Goal: Book appointment/travel/reservation

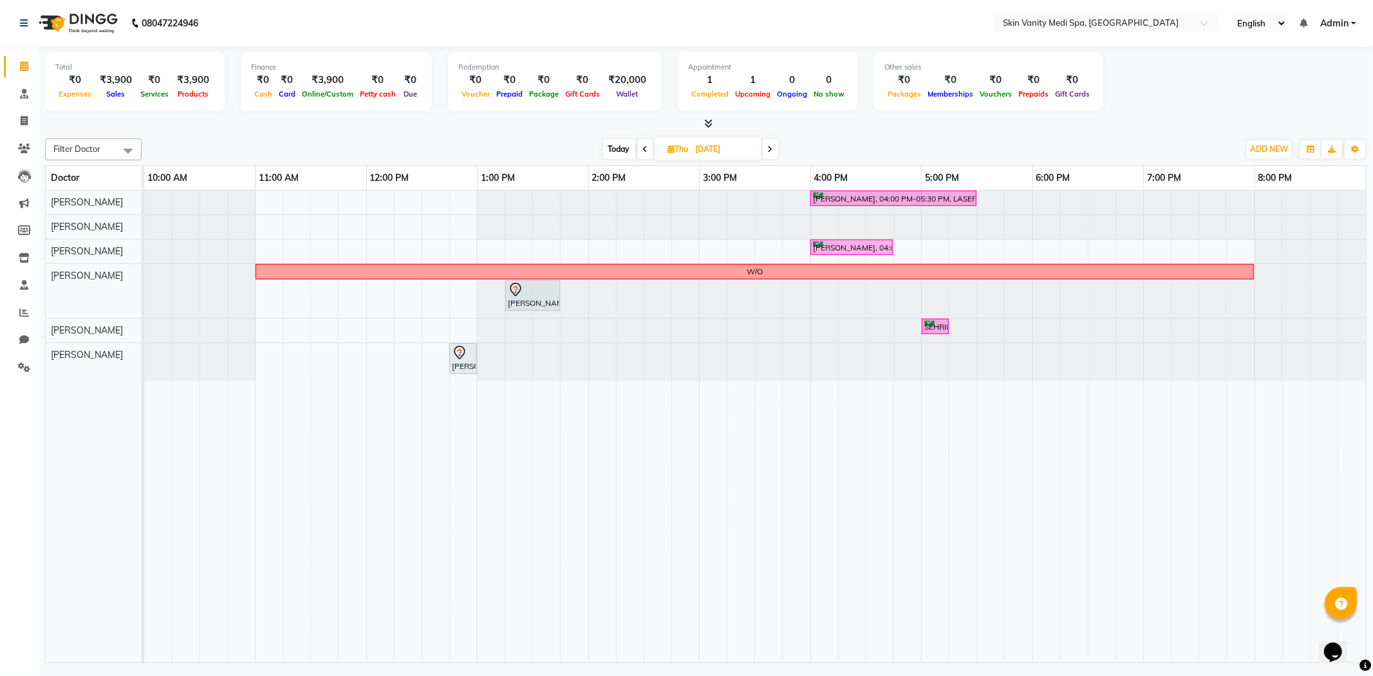
click at [645, 149] on icon at bounding box center [645, 149] width 5 height 8
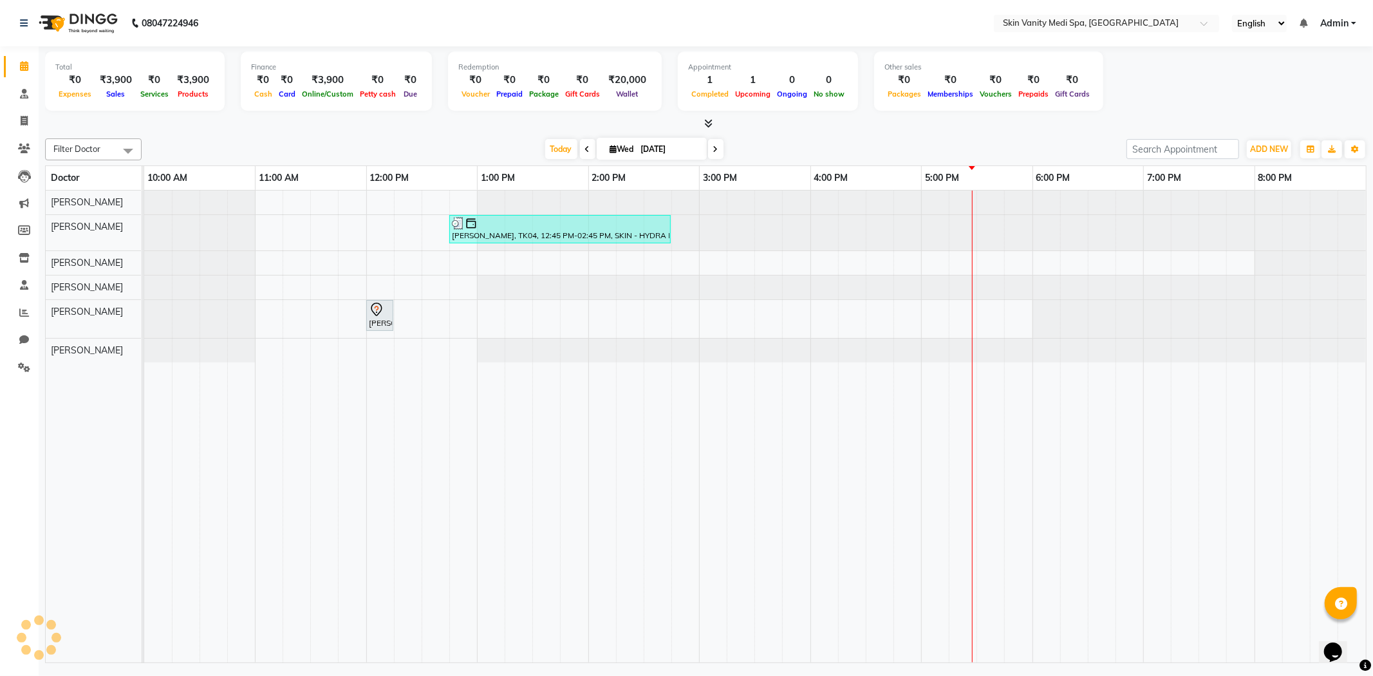
click at [580, 146] on span at bounding box center [587, 149] width 15 height 20
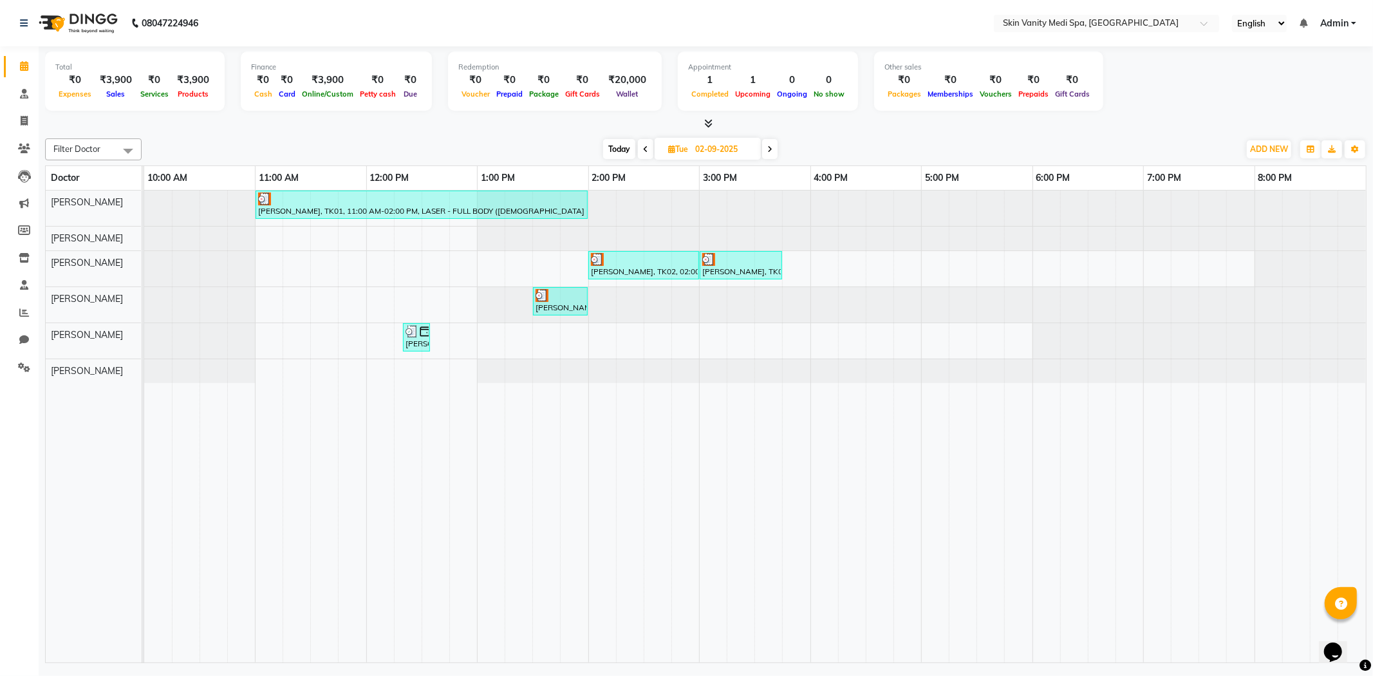
click at [644, 149] on icon at bounding box center [645, 149] width 5 height 8
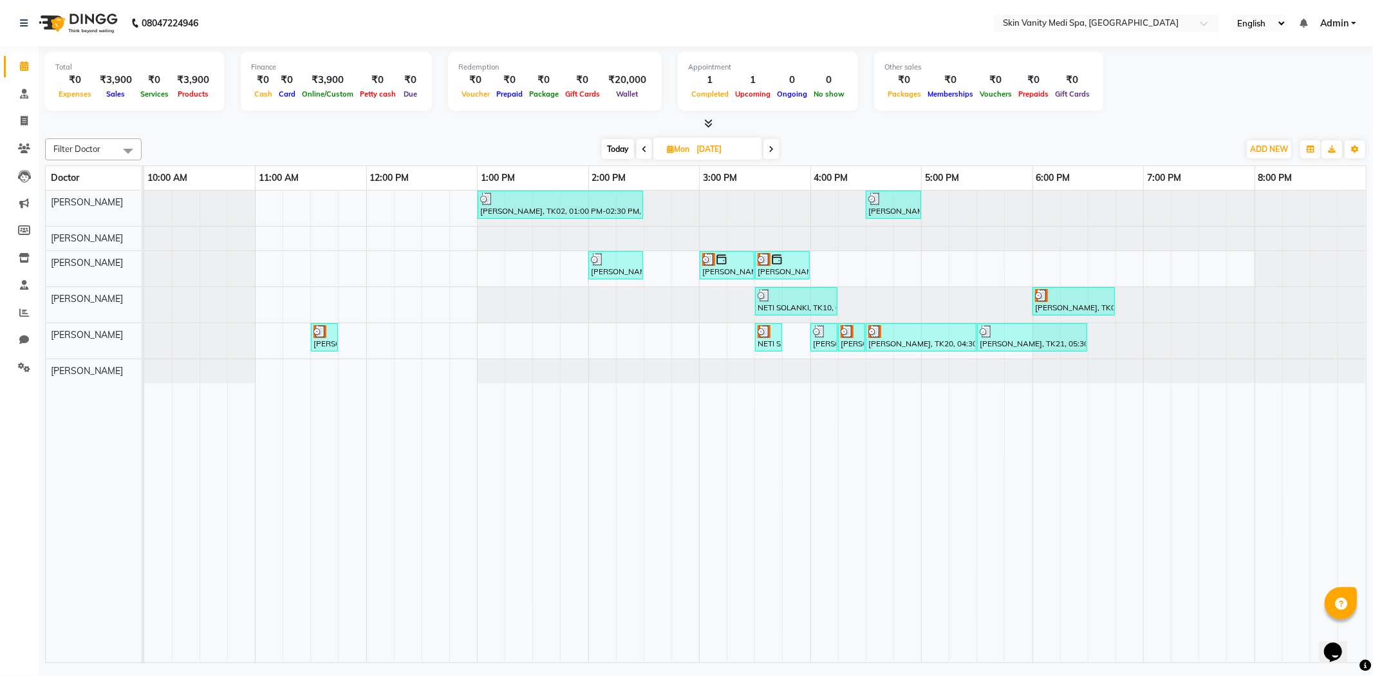
click at [644, 149] on icon at bounding box center [644, 149] width 5 height 8
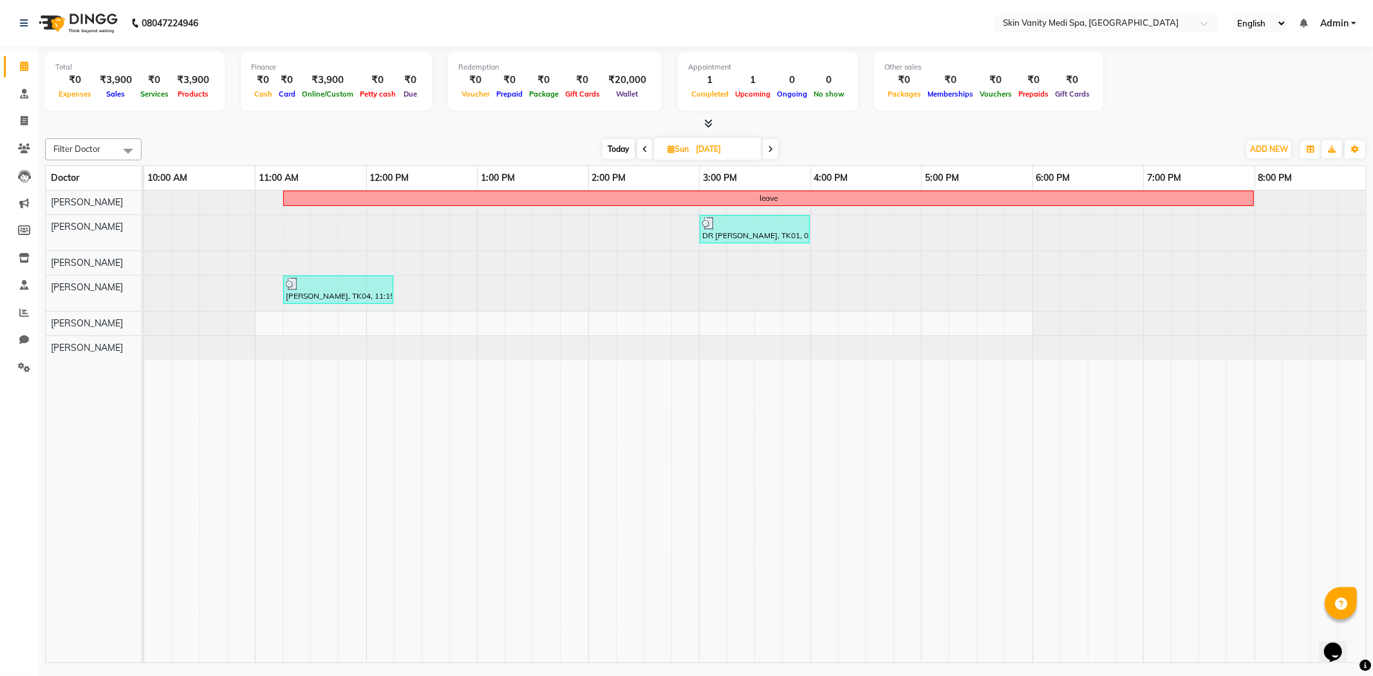
click at [644, 149] on icon at bounding box center [644, 149] width 5 height 8
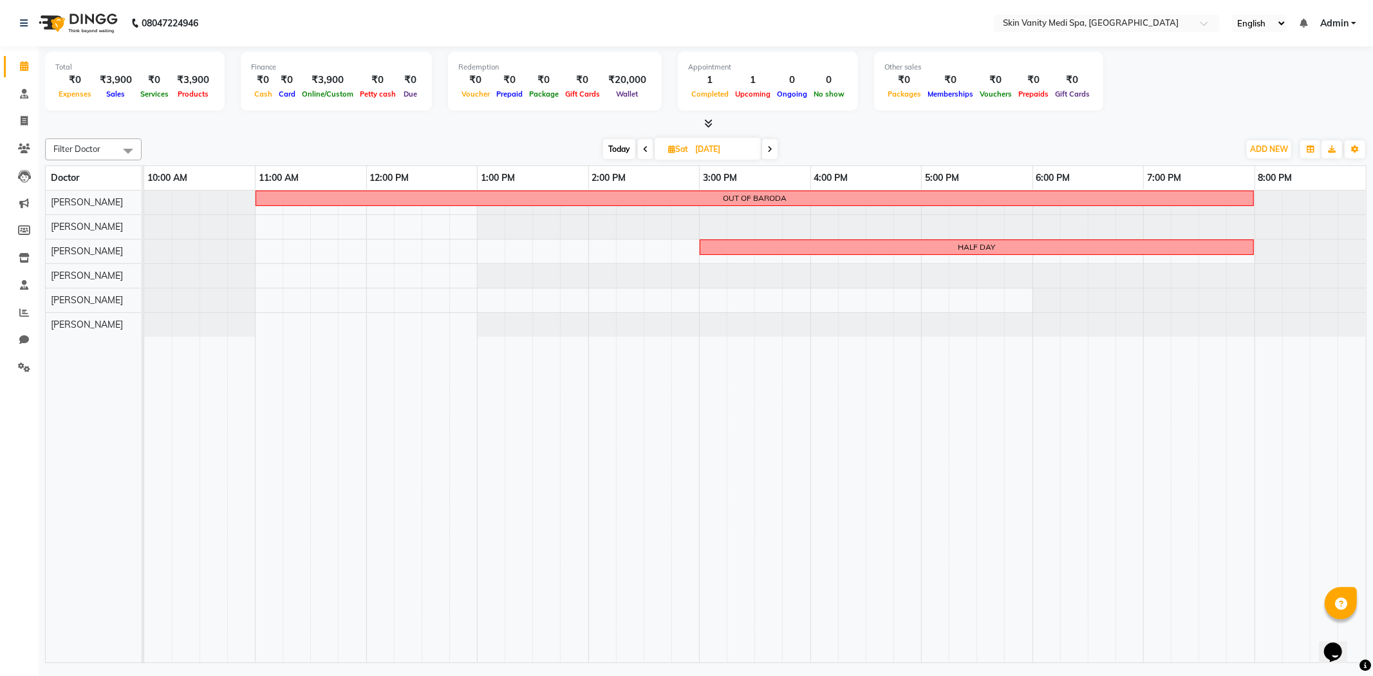
click at [649, 147] on span at bounding box center [645, 149] width 15 height 20
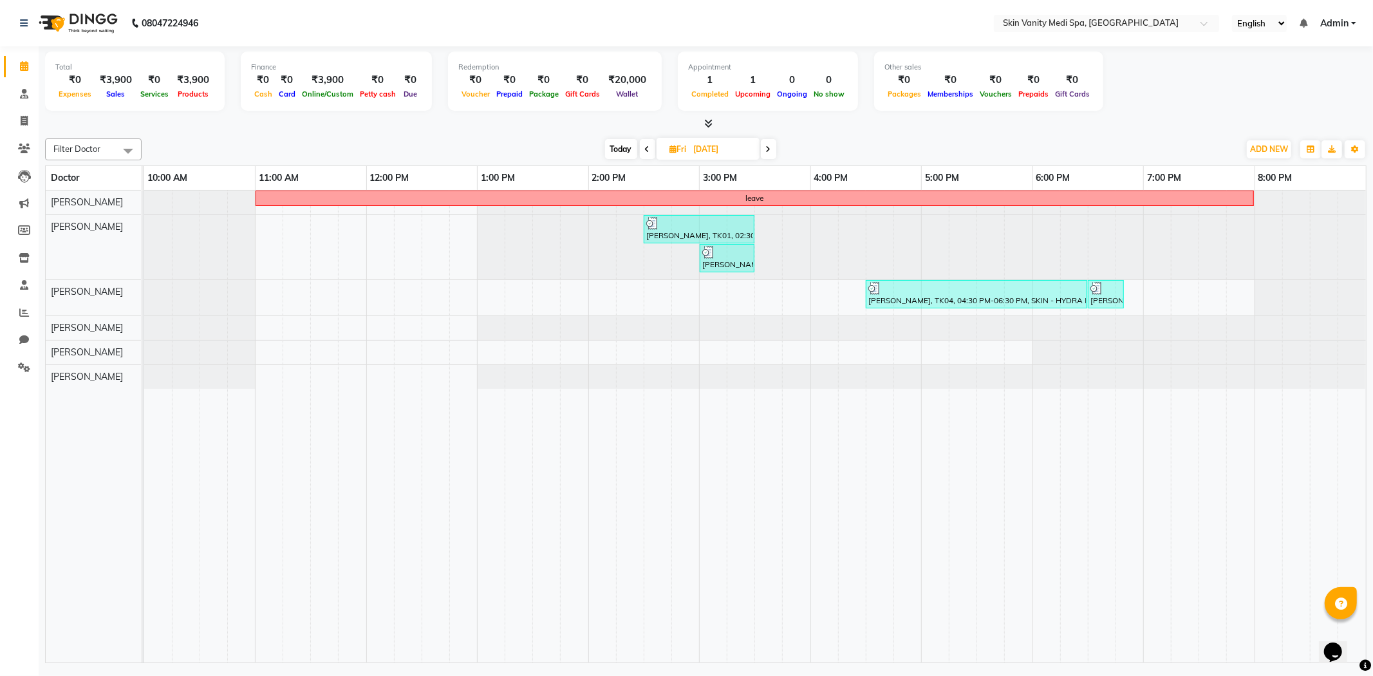
click at [648, 147] on icon at bounding box center [647, 149] width 5 height 8
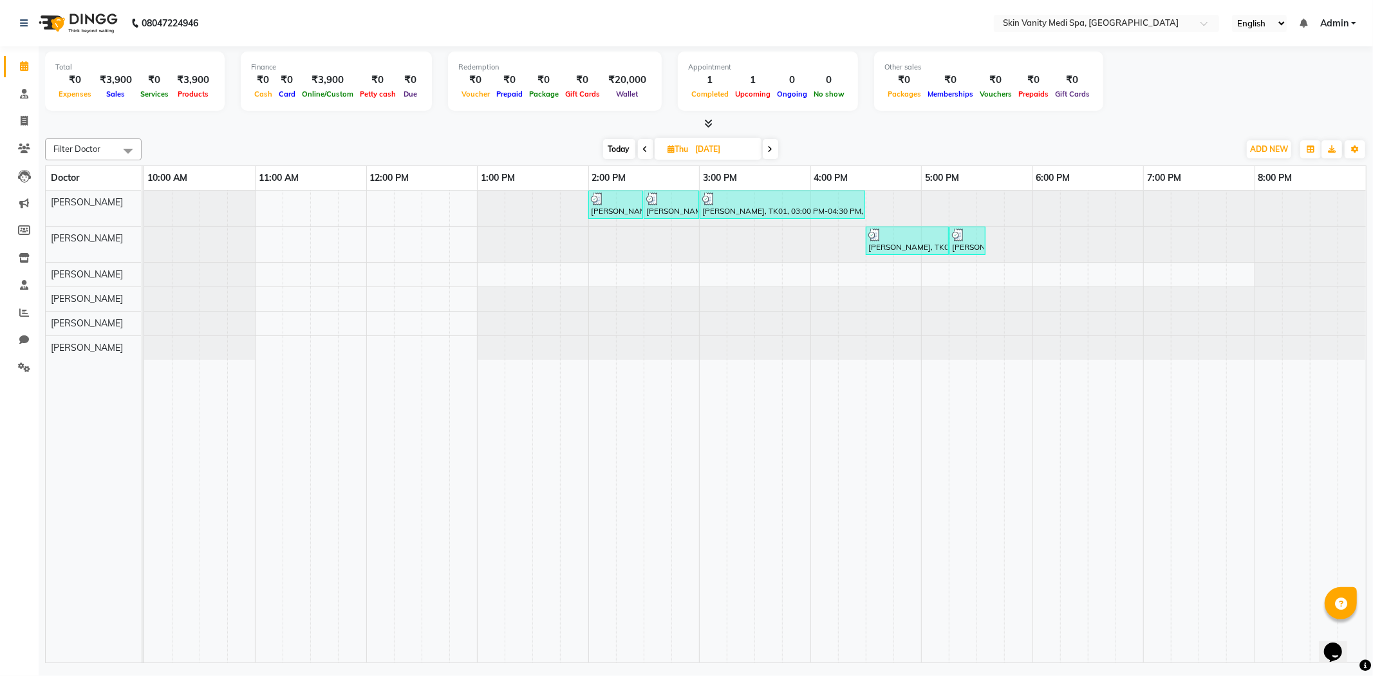
click at [648, 147] on span at bounding box center [645, 149] width 15 height 20
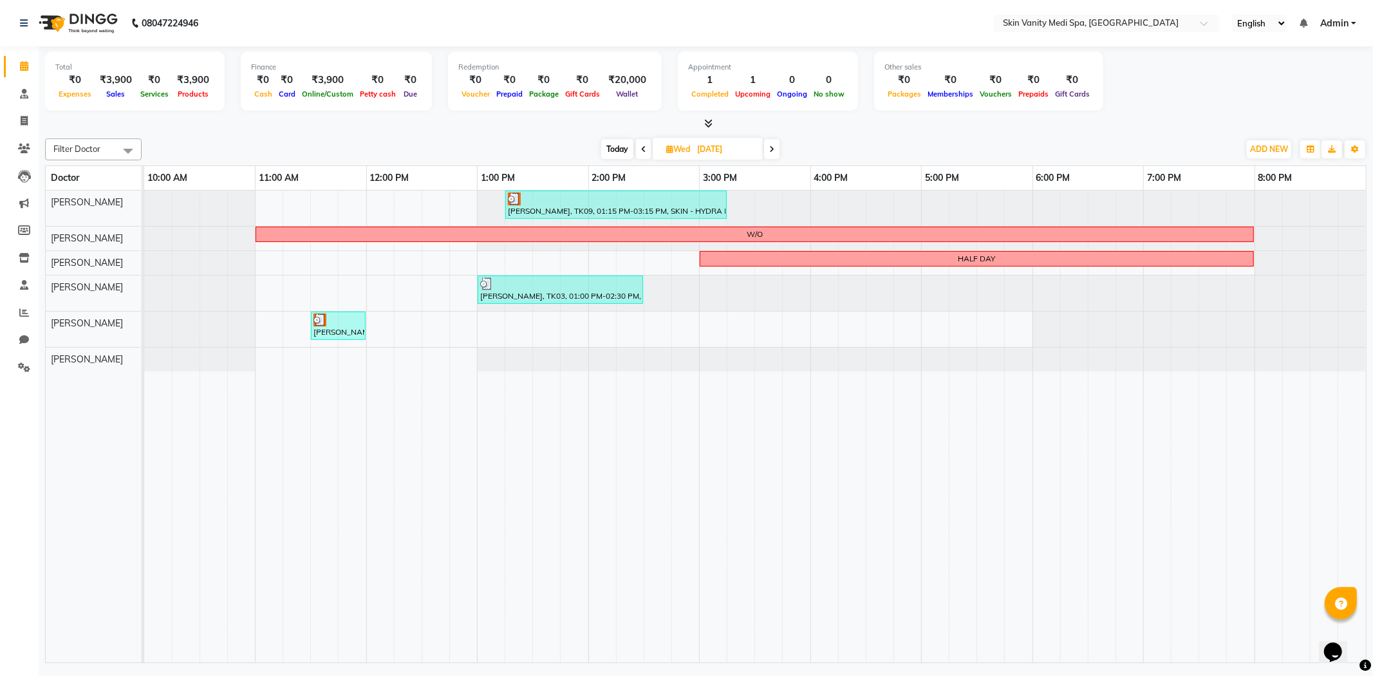
click at [691, 142] on span "[DATE]" at bounding box center [708, 149] width 110 height 22
click at [643, 149] on icon at bounding box center [643, 149] width 5 height 8
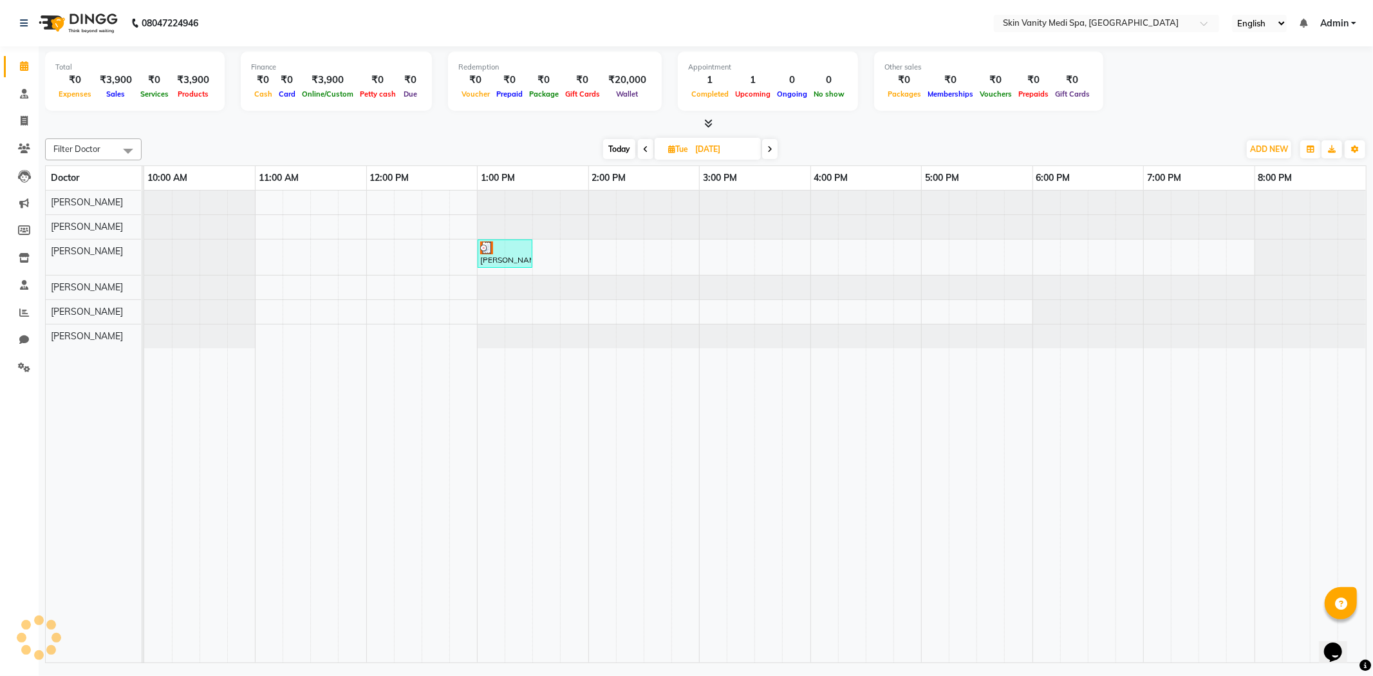
click at [645, 149] on icon at bounding box center [645, 149] width 5 height 8
click at [642, 149] on icon at bounding box center [644, 149] width 5 height 8
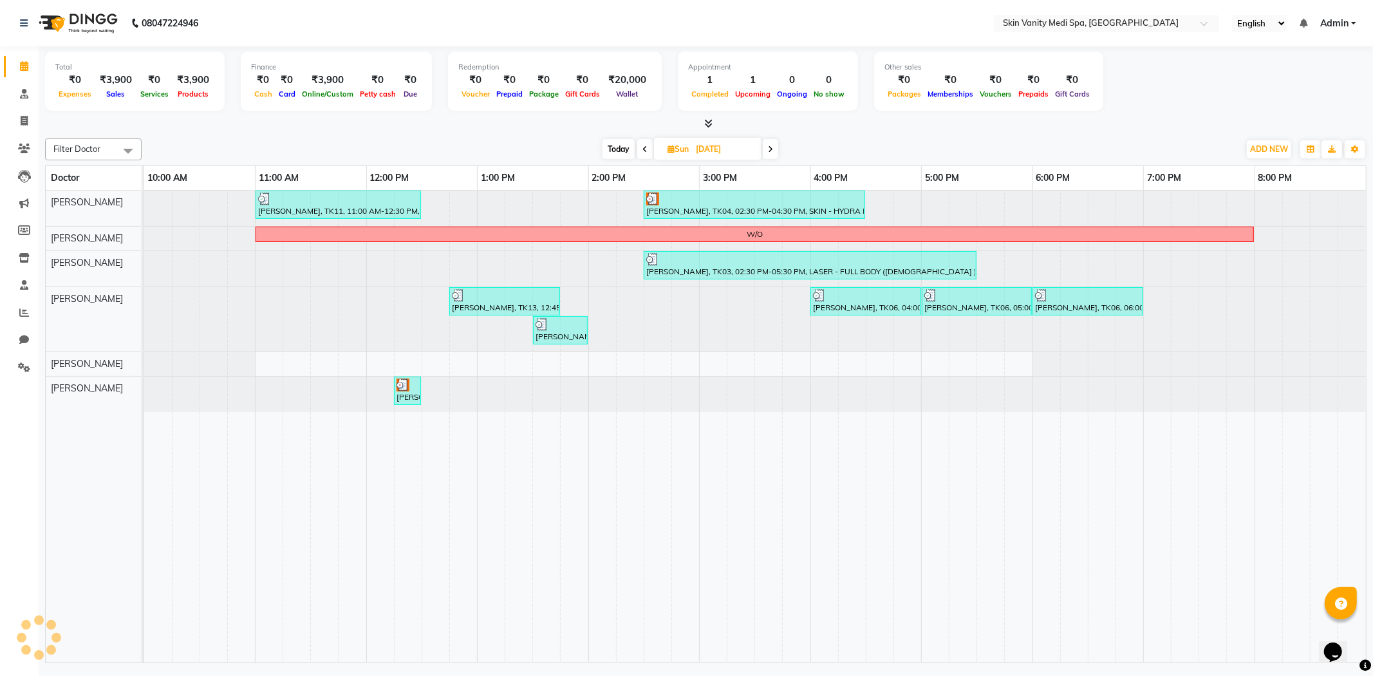
click at [642, 148] on icon at bounding box center [644, 149] width 5 height 8
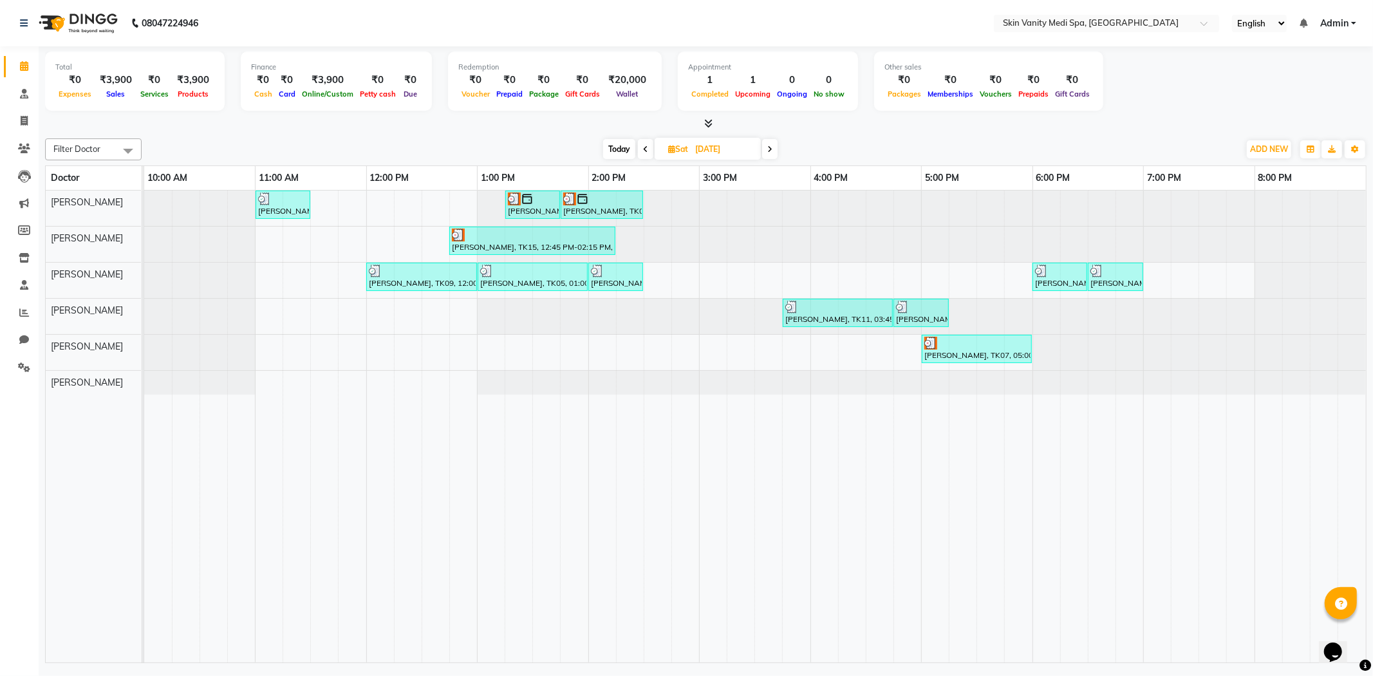
click at [641, 148] on span at bounding box center [645, 149] width 15 height 20
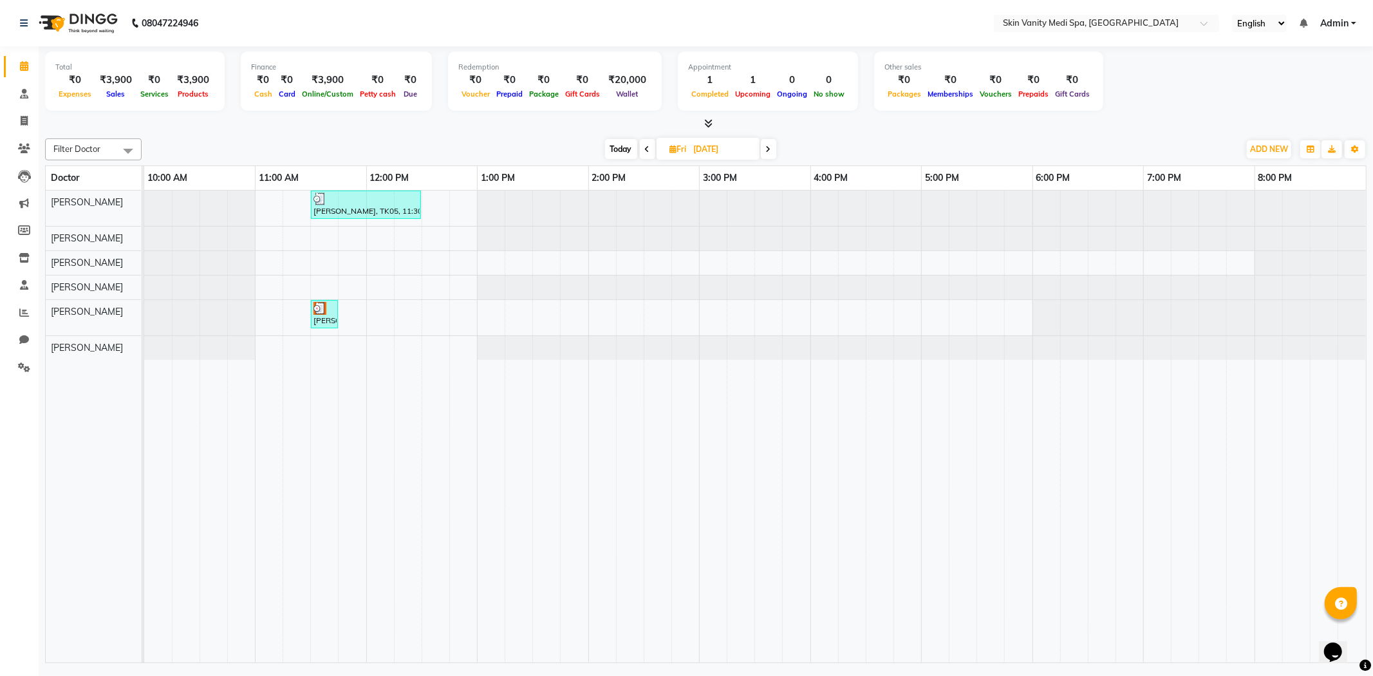
click at [645, 147] on icon at bounding box center [647, 149] width 5 height 8
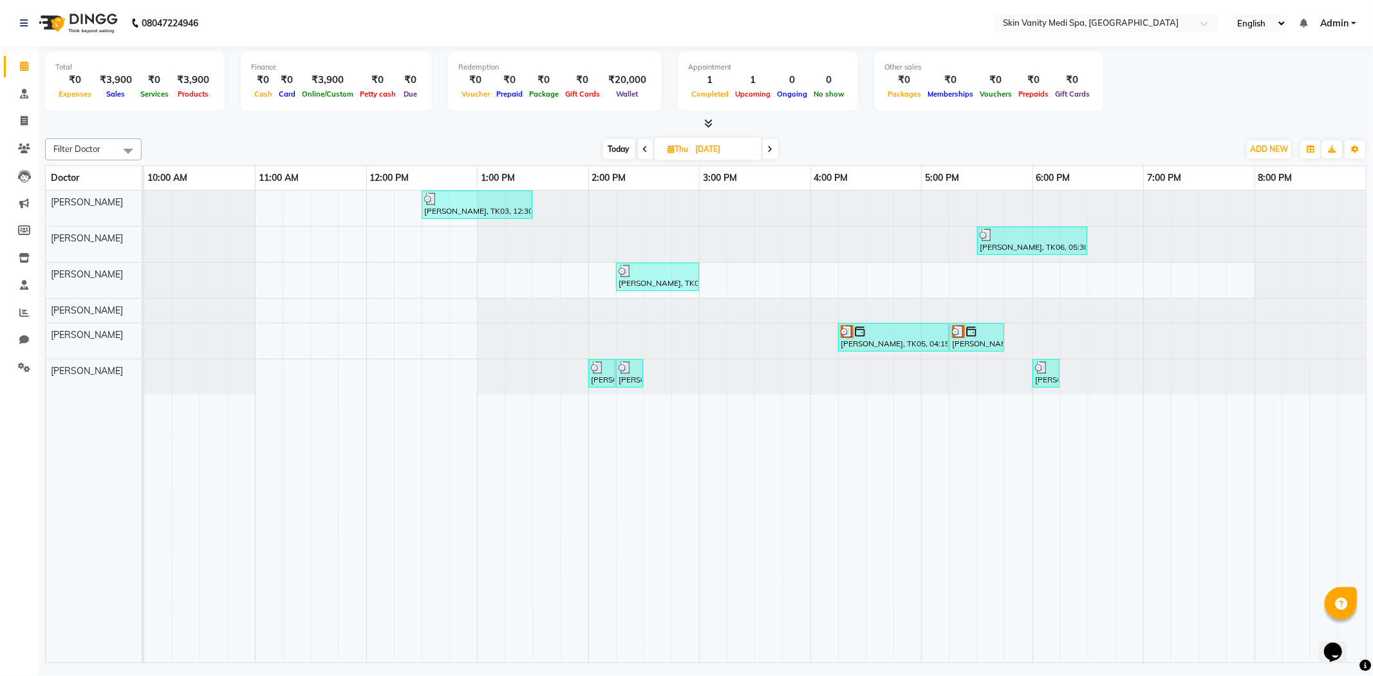
click at [645, 148] on icon at bounding box center [645, 149] width 5 height 8
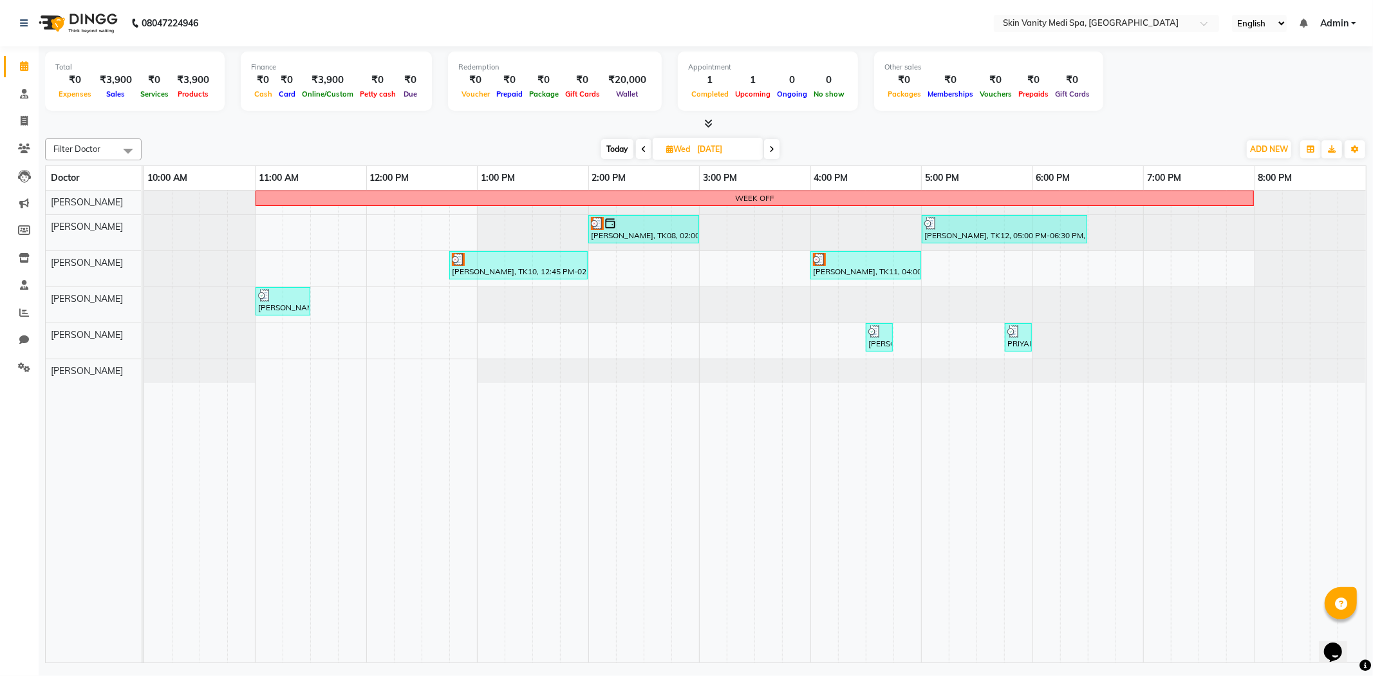
click at [645, 148] on span at bounding box center [643, 149] width 15 height 20
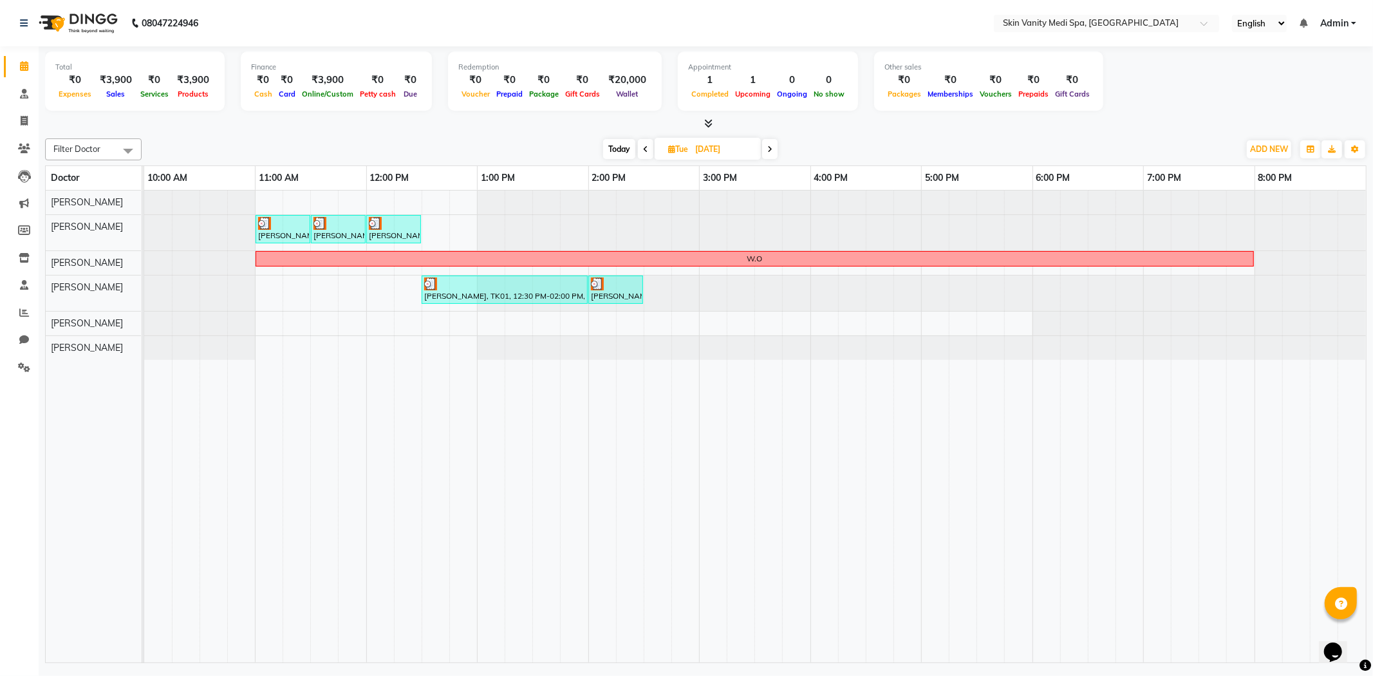
click at [776, 150] on span at bounding box center [769, 149] width 15 height 20
type input "[DATE]"
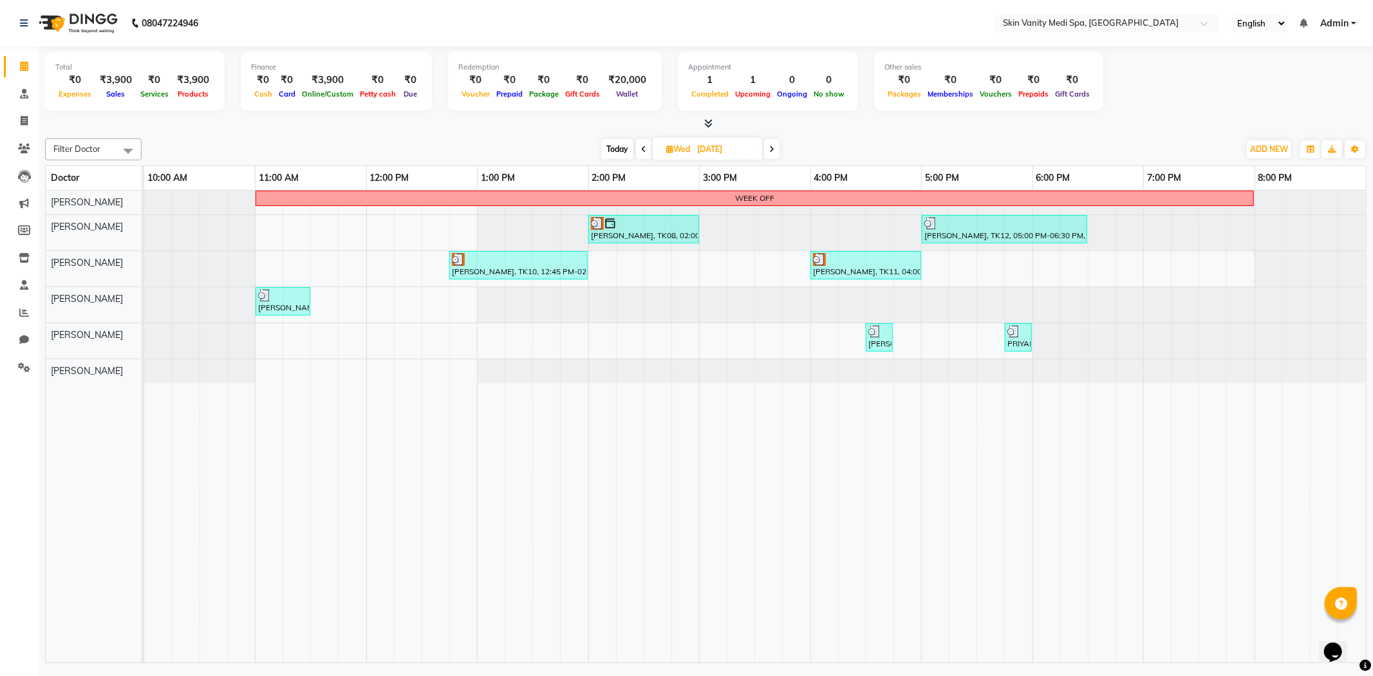
click at [723, 149] on input "[DATE]" at bounding box center [725, 149] width 64 height 19
select select "8"
select select "2025"
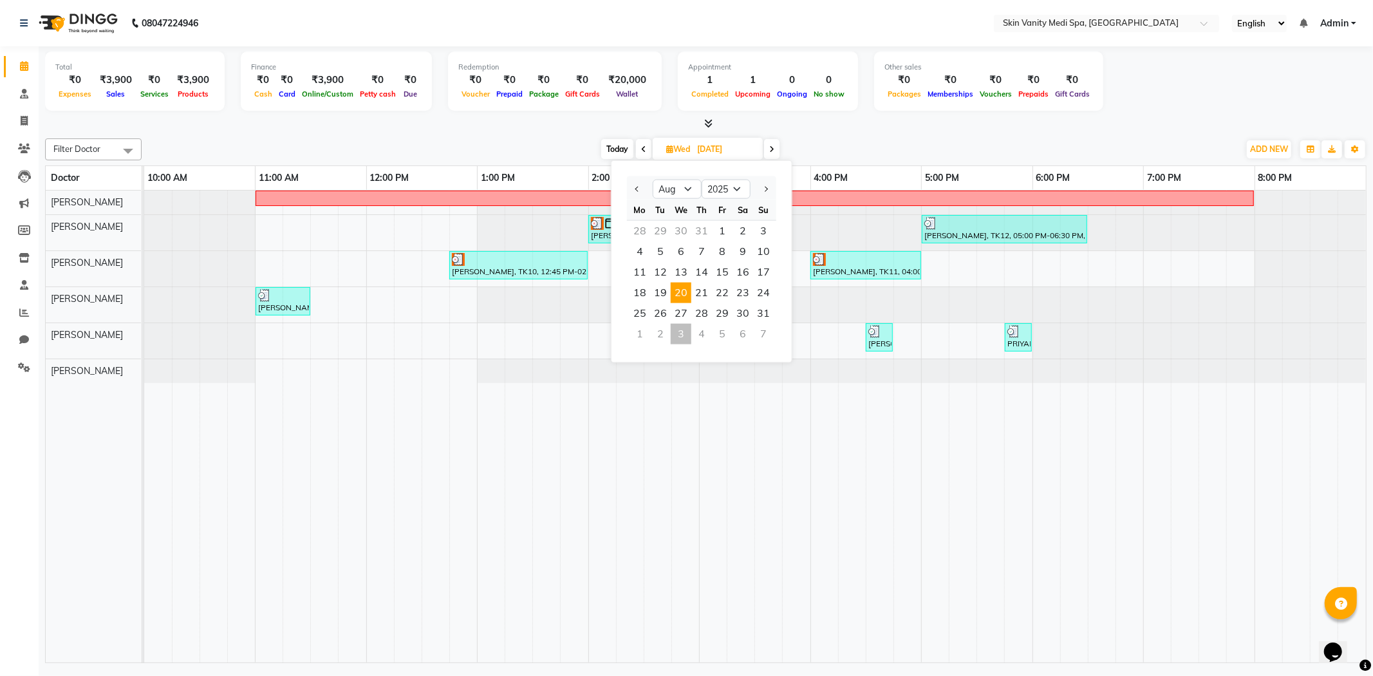
click at [771, 146] on icon at bounding box center [771, 149] width 5 height 8
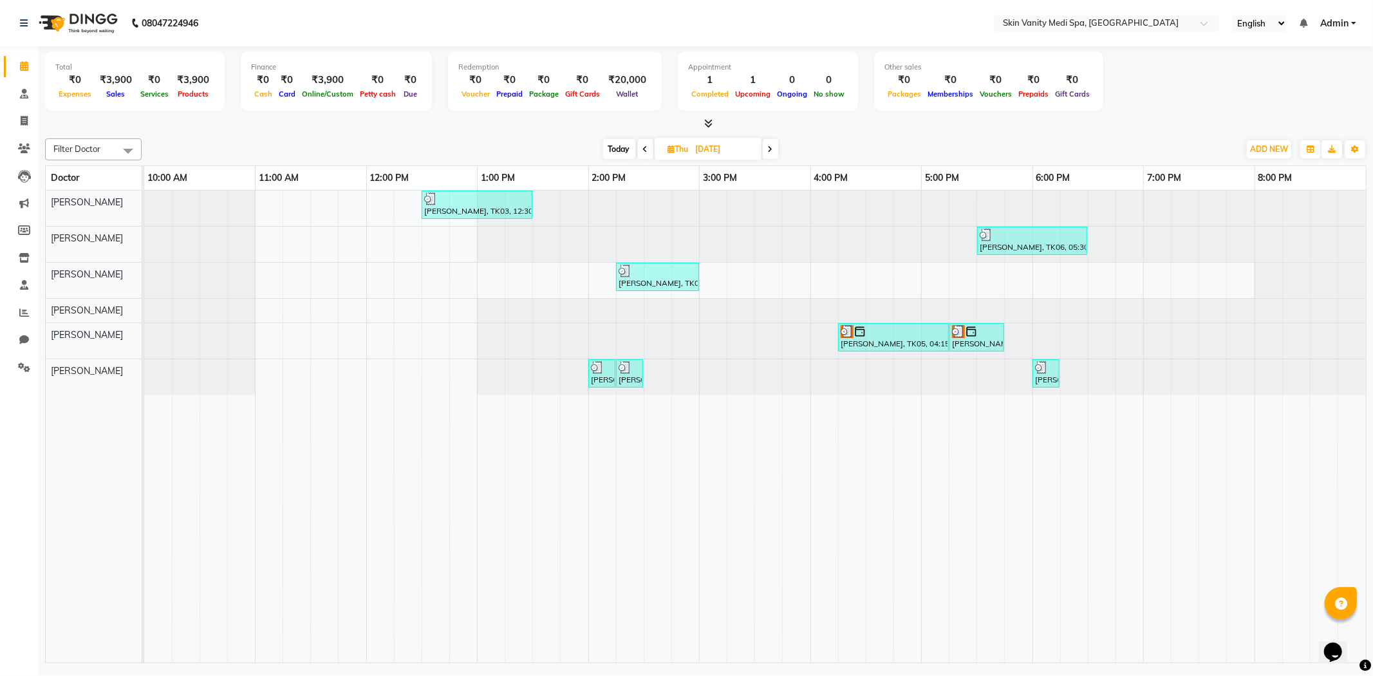
click at [773, 149] on icon at bounding box center [770, 149] width 5 height 8
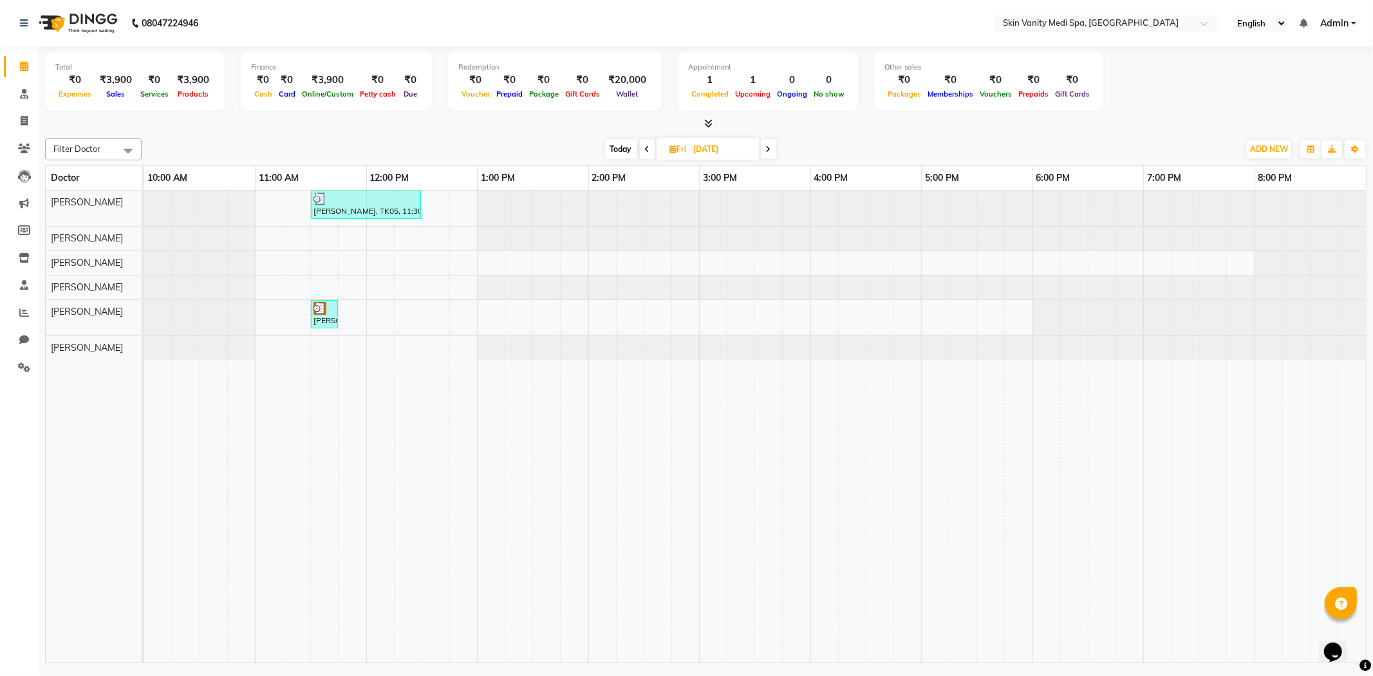
click at [769, 145] on icon at bounding box center [768, 149] width 5 height 8
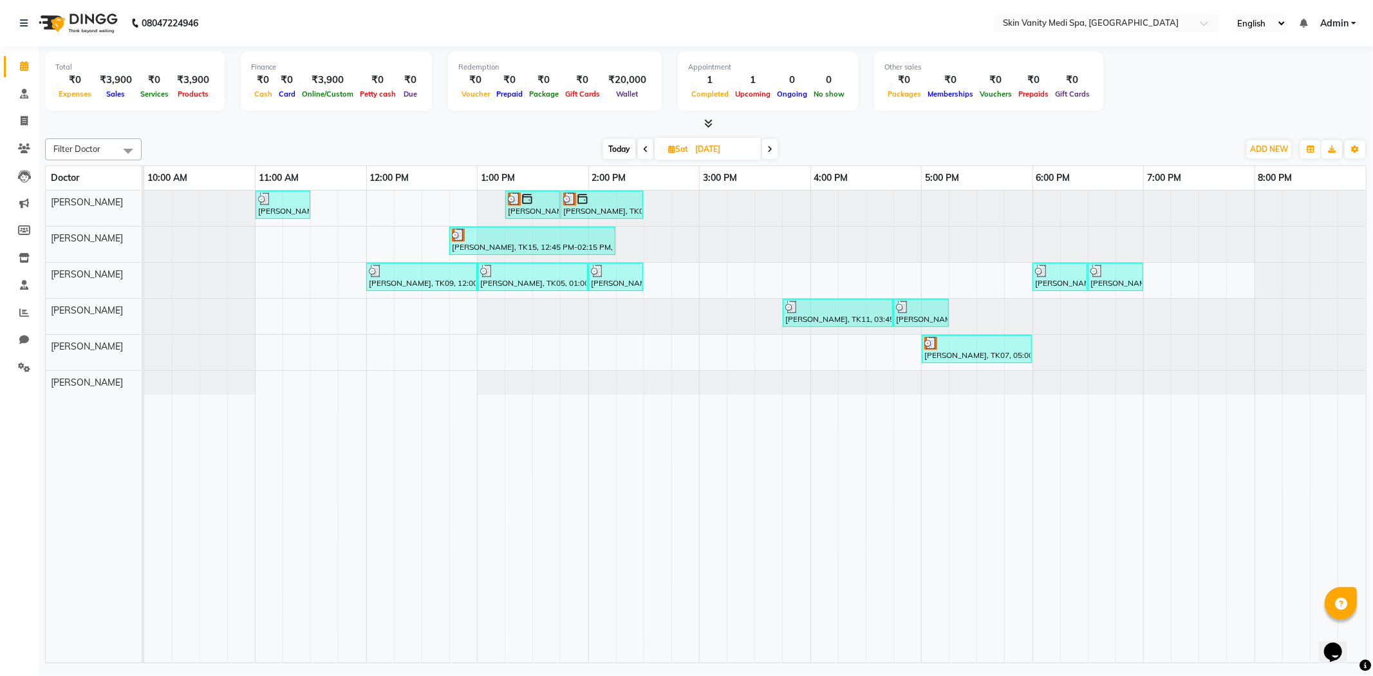
click at [622, 148] on span "Today" at bounding box center [619, 149] width 32 height 20
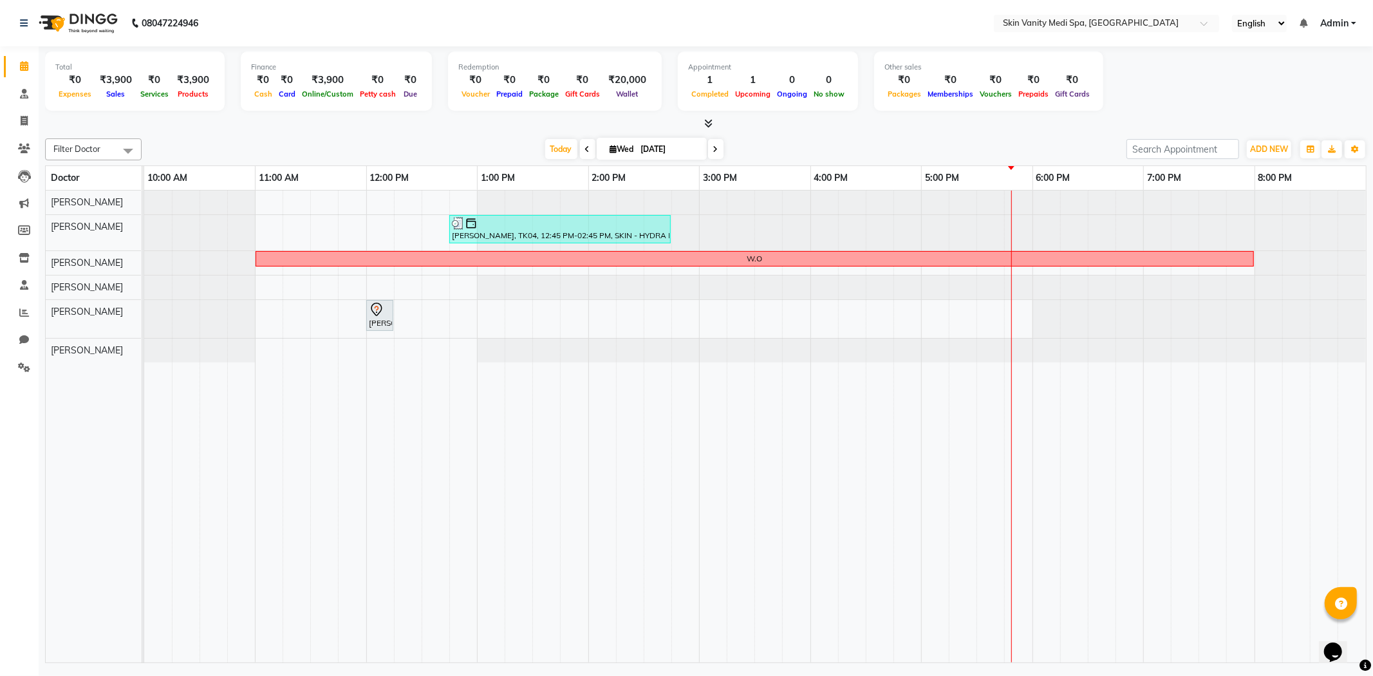
click at [716, 148] on span at bounding box center [715, 149] width 15 height 20
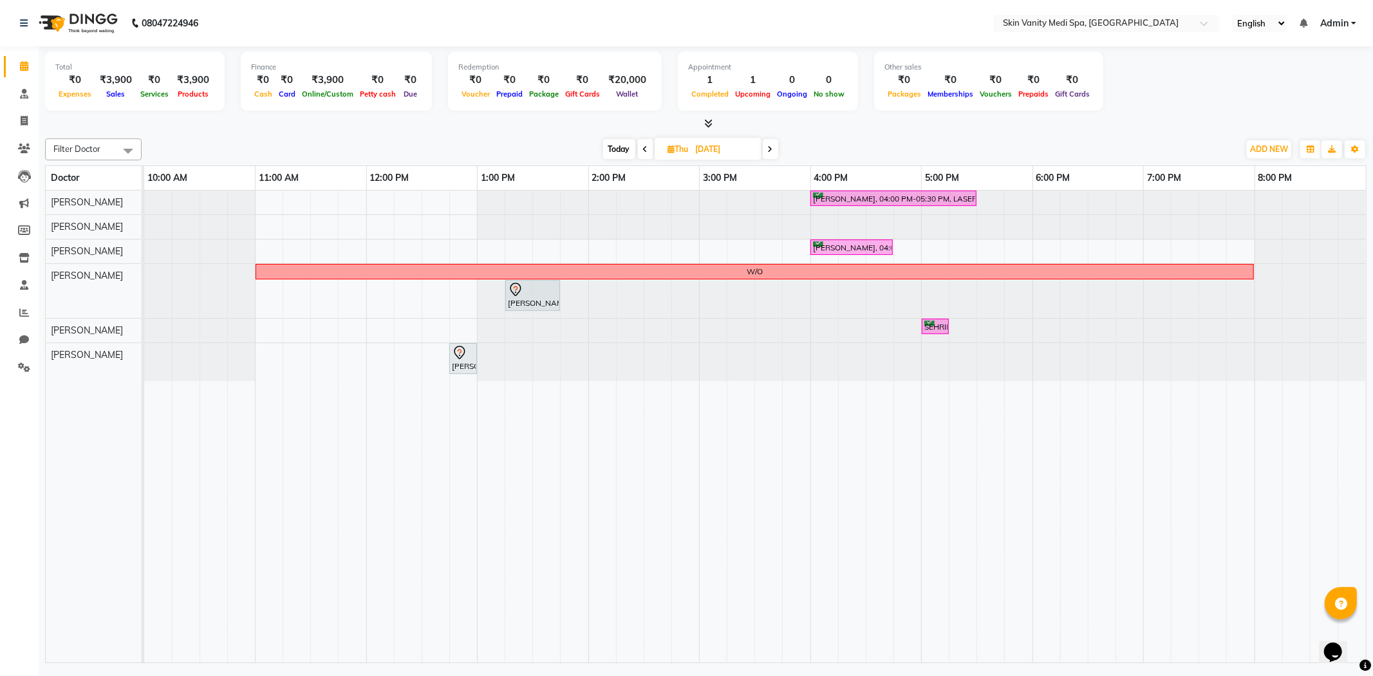
click at [530, 123] on div at bounding box center [705, 124] width 1321 height 14
click at [618, 143] on span "Today" at bounding box center [619, 149] width 32 height 20
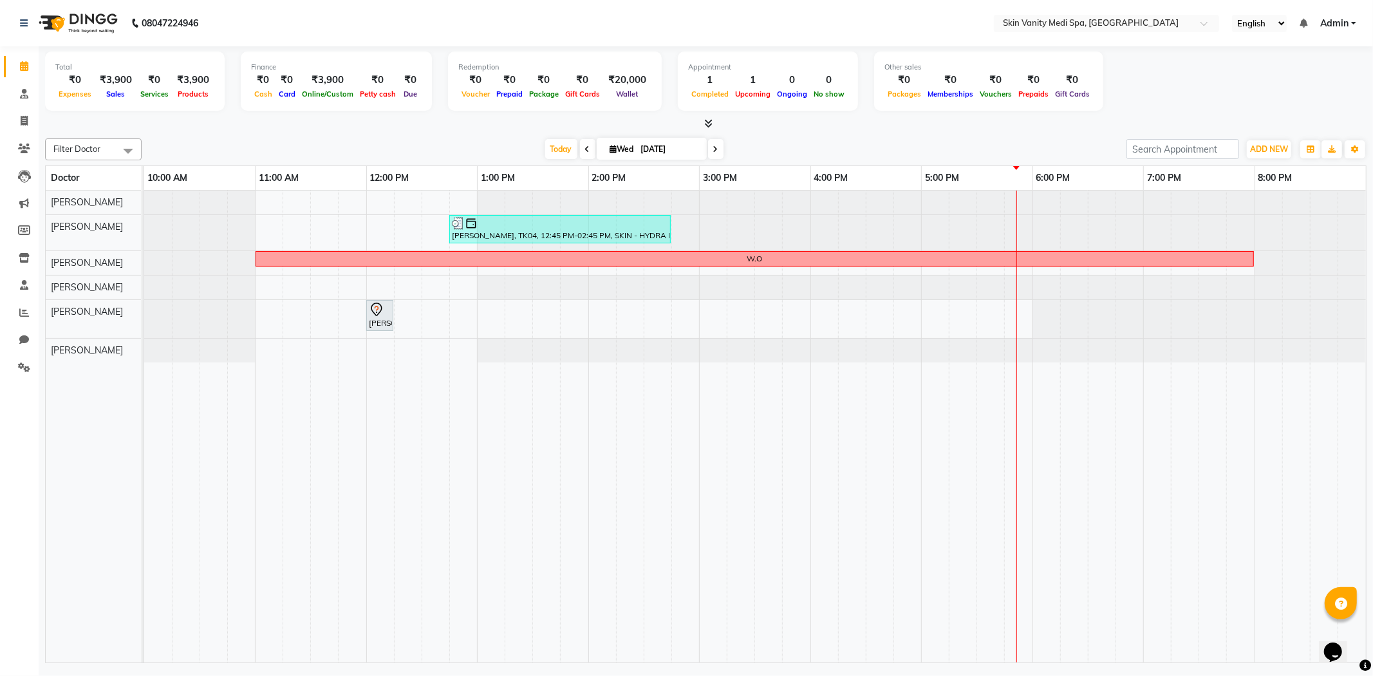
click at [713, 152] on icon at bounding box center [715, 149] width 5 height 8
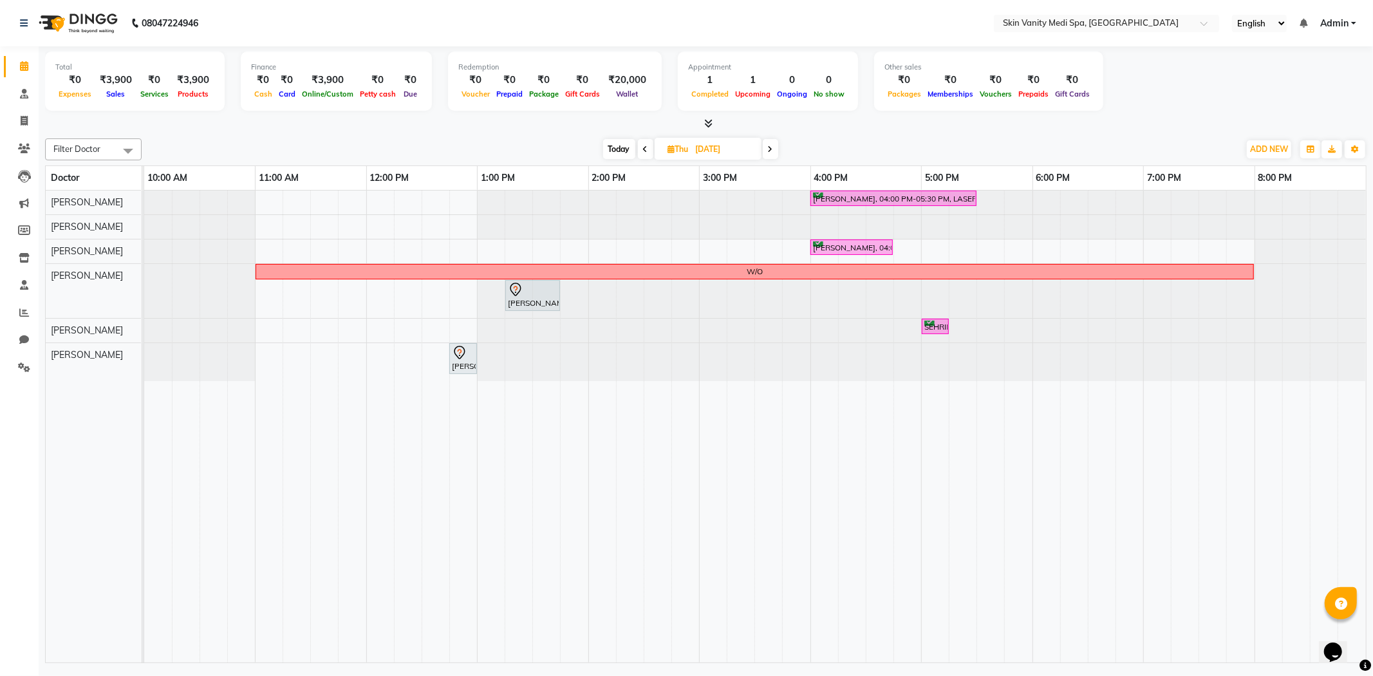
click at [532, 146] on div "[DATE] [DATE]" at bounding box center [690, 149] width 1084 height 19
click at [620, 149] on span "Today" at bounding box center [619, 149] width 32 height 20
type input "[DATE]"
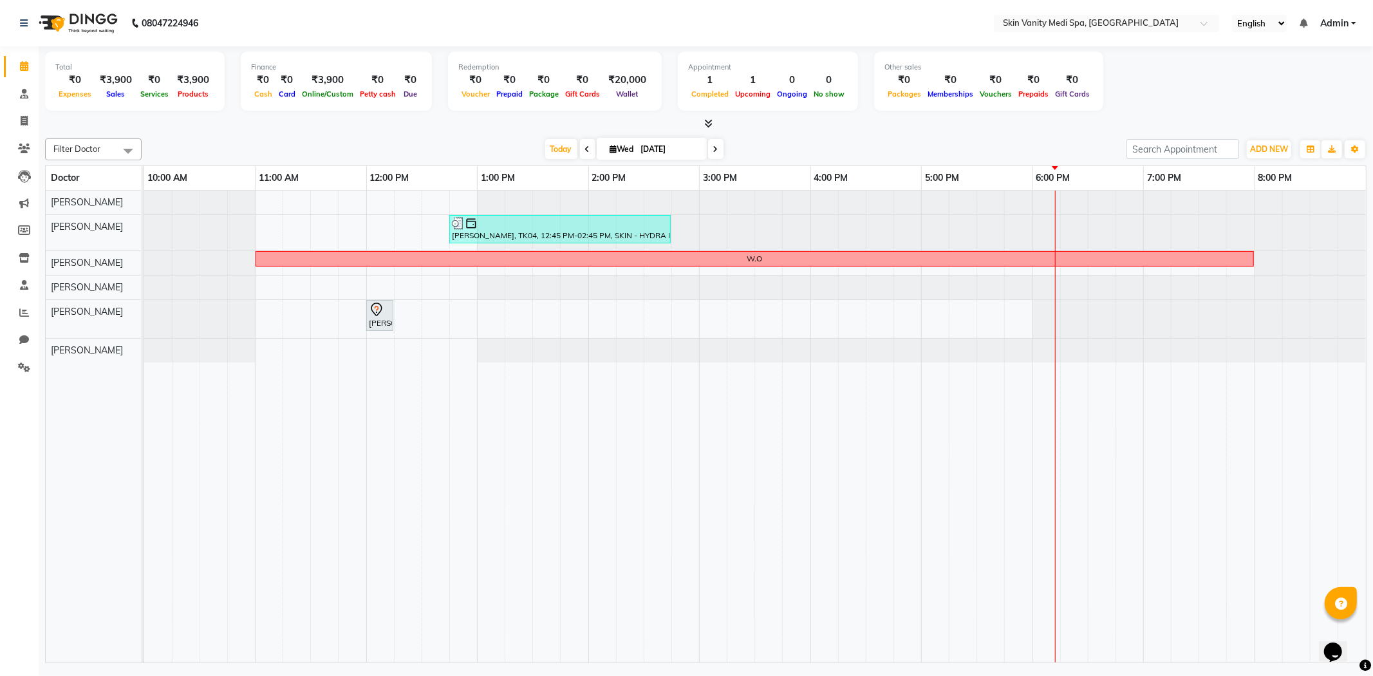
click at [659, 149] on input "[DATE]" at bounding box center [669, 149] width 64 height 19
select select "9"
select select "2025"
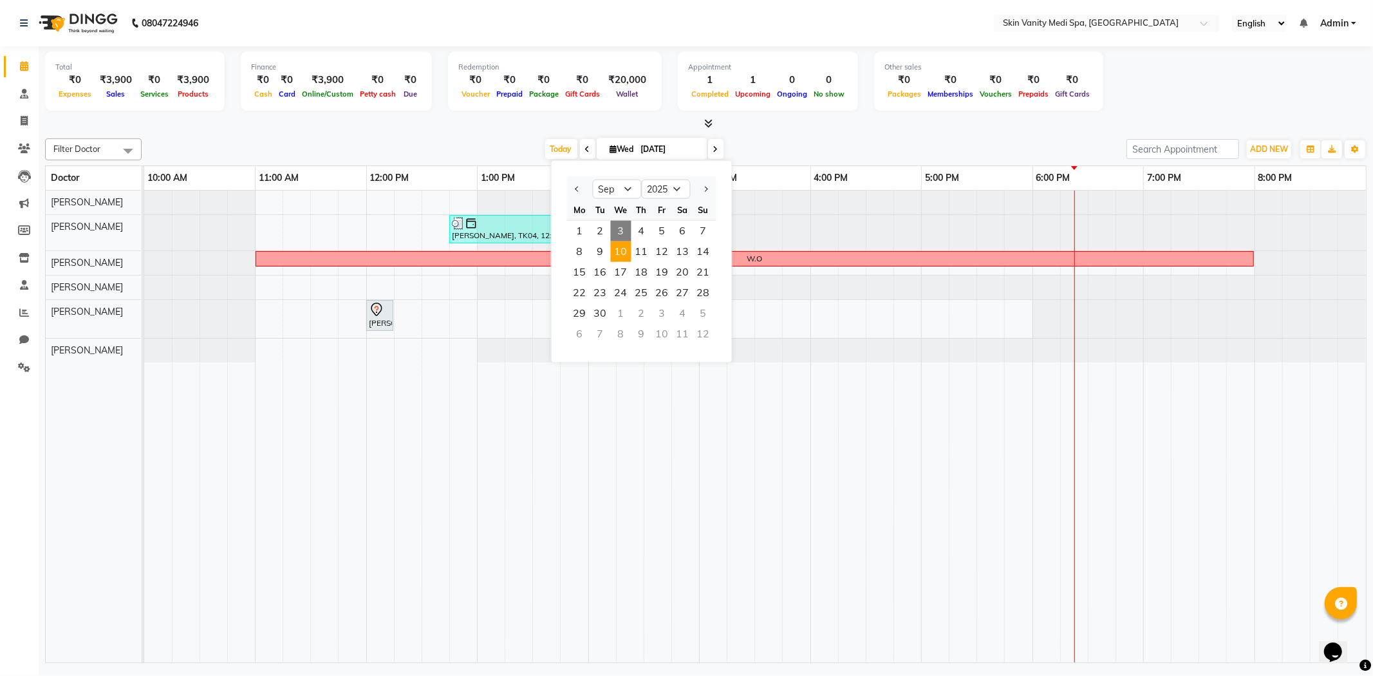
click at [621, 252] on span "10" at bounding box center [621, 251] width 21 height 21
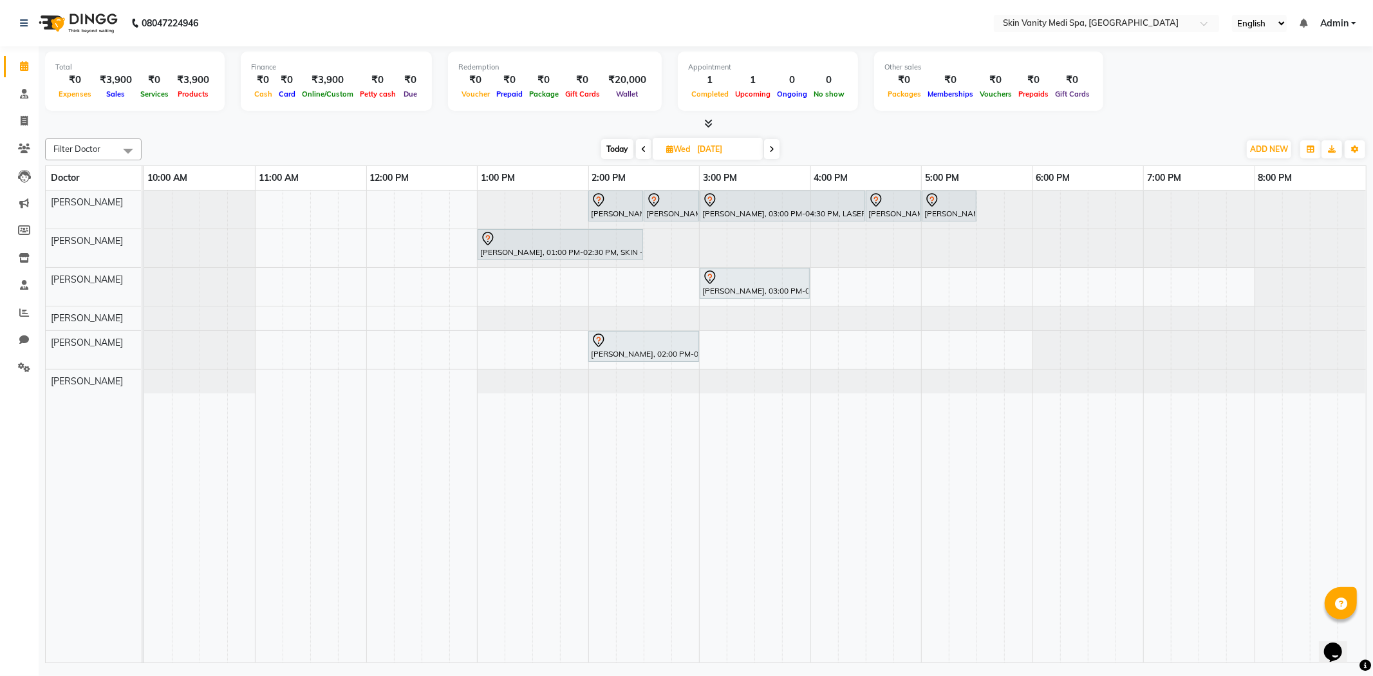
click at [775, 146] on span at bounding box center [771, 149] width 15 height 20
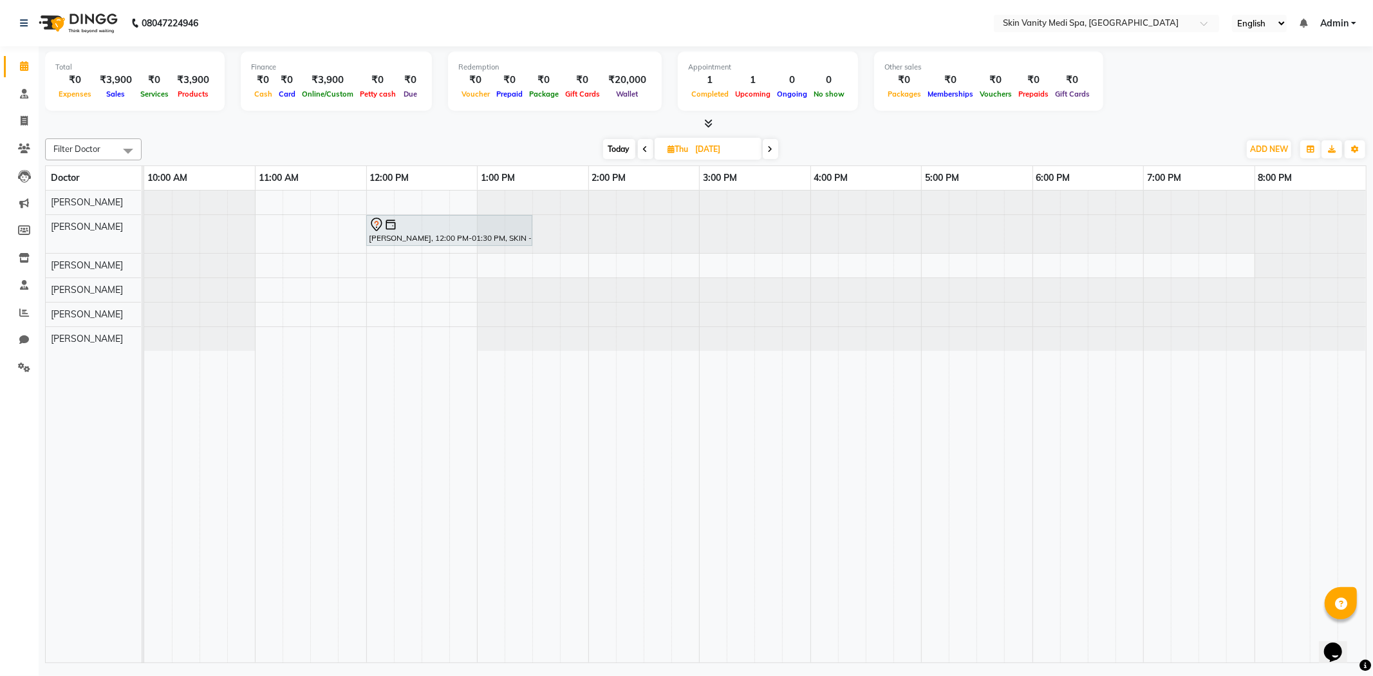
click at [768, 146] on icon at bounding box center [770, 149] width 5 height 8
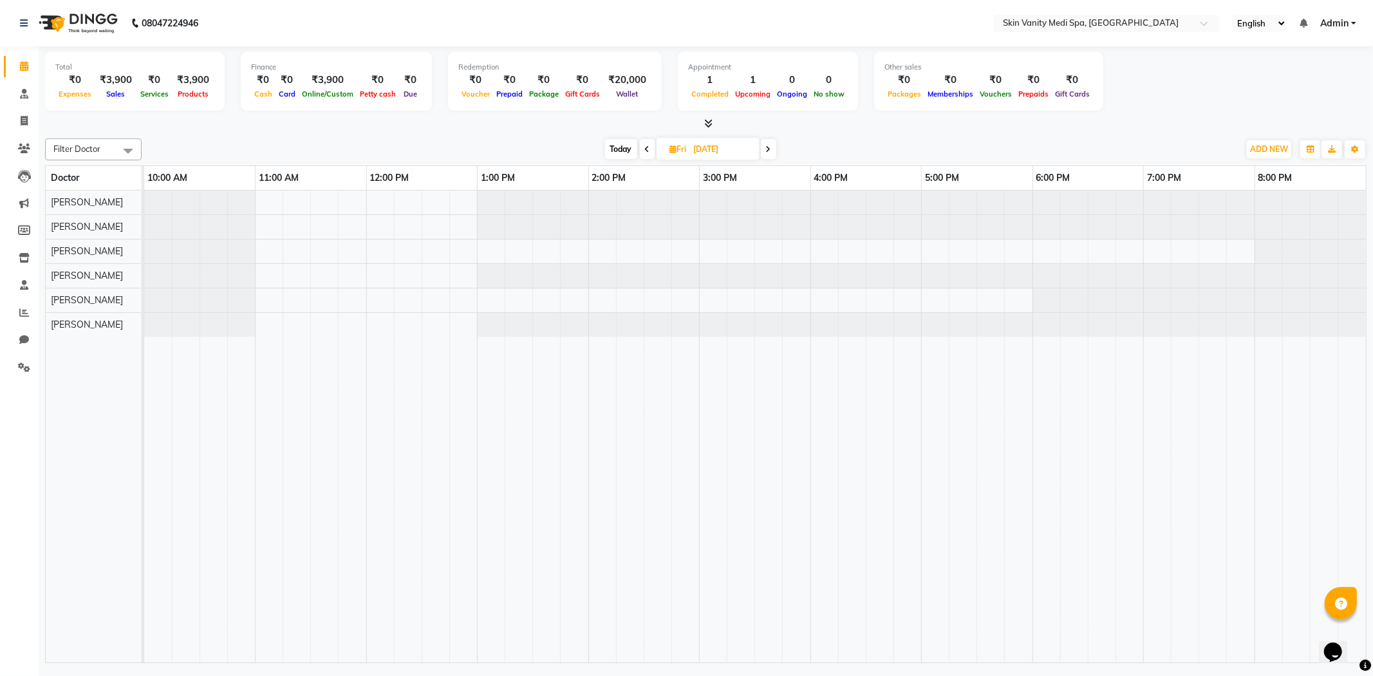
click at [768, 146] on icon at bounding box center [768, 149] width 5 height 8
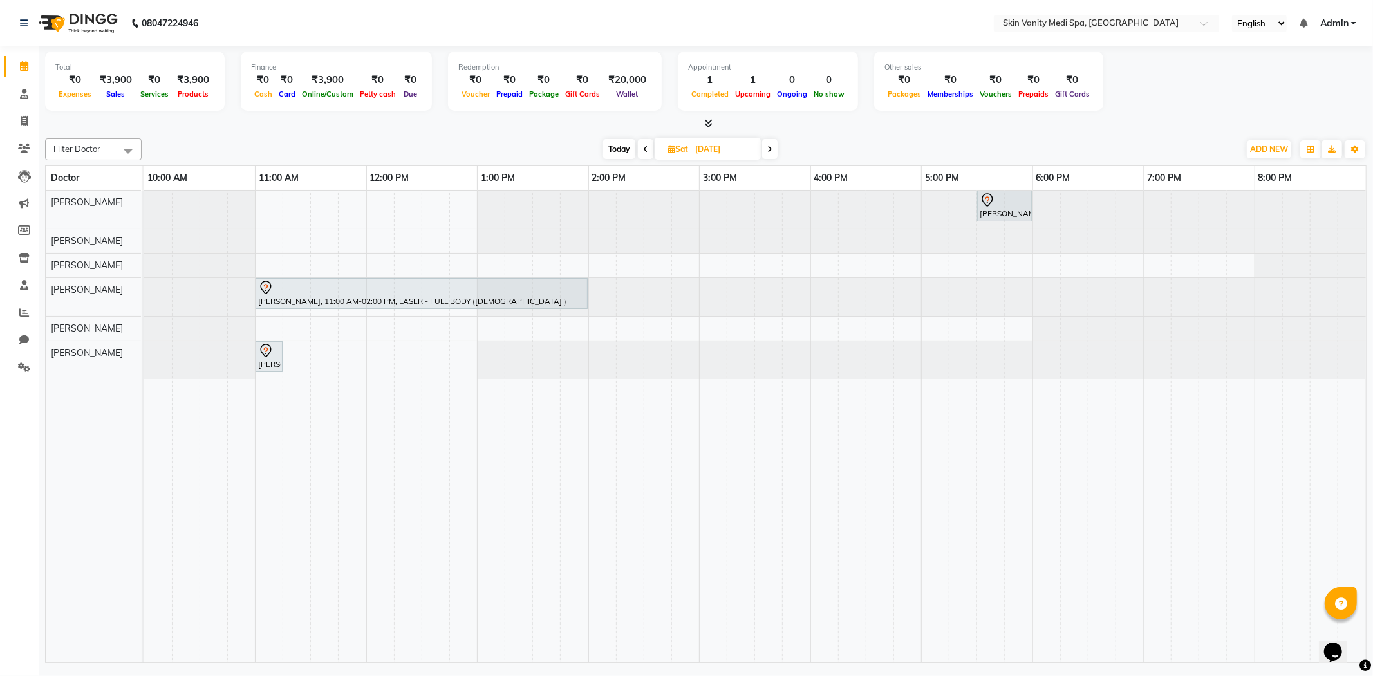
click at [768, 146] on icon at bounding box center [769, 149] width 5 height 8
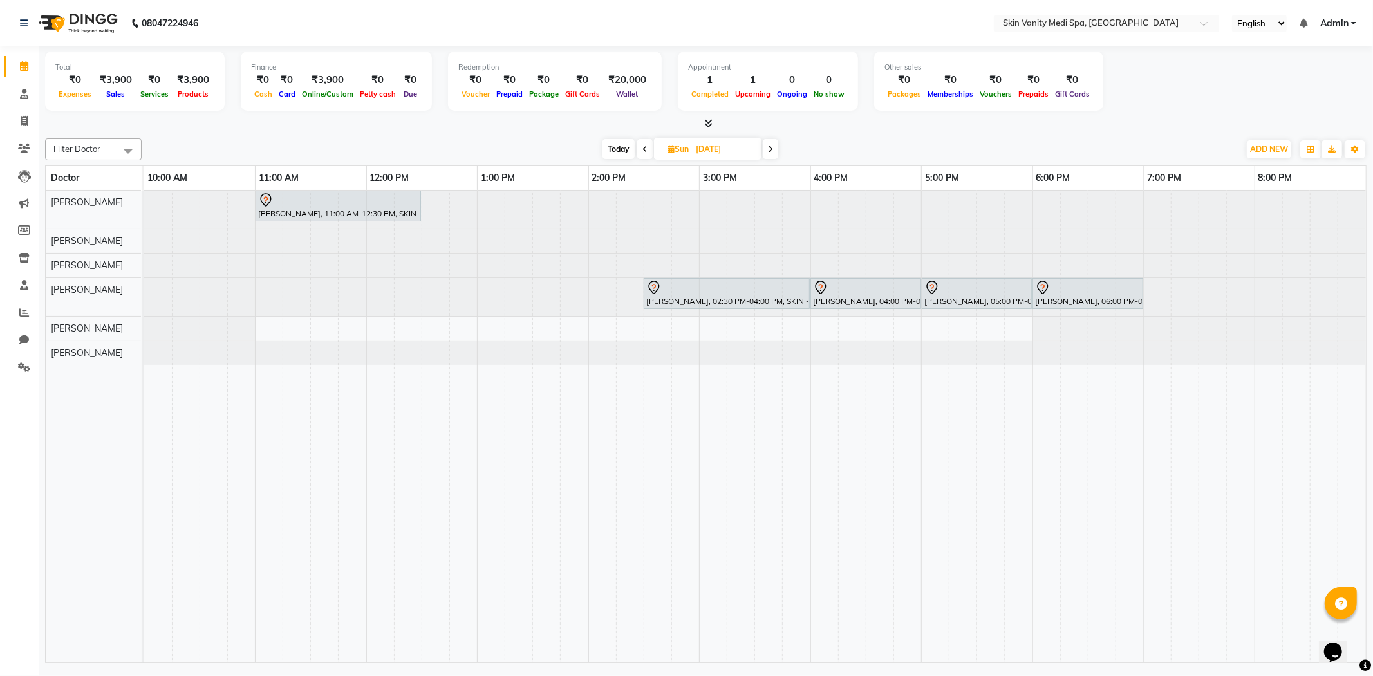
click at [768, 146] on icon at bounding box center [770, 149] width 5 height 8
type input "[DATE]"
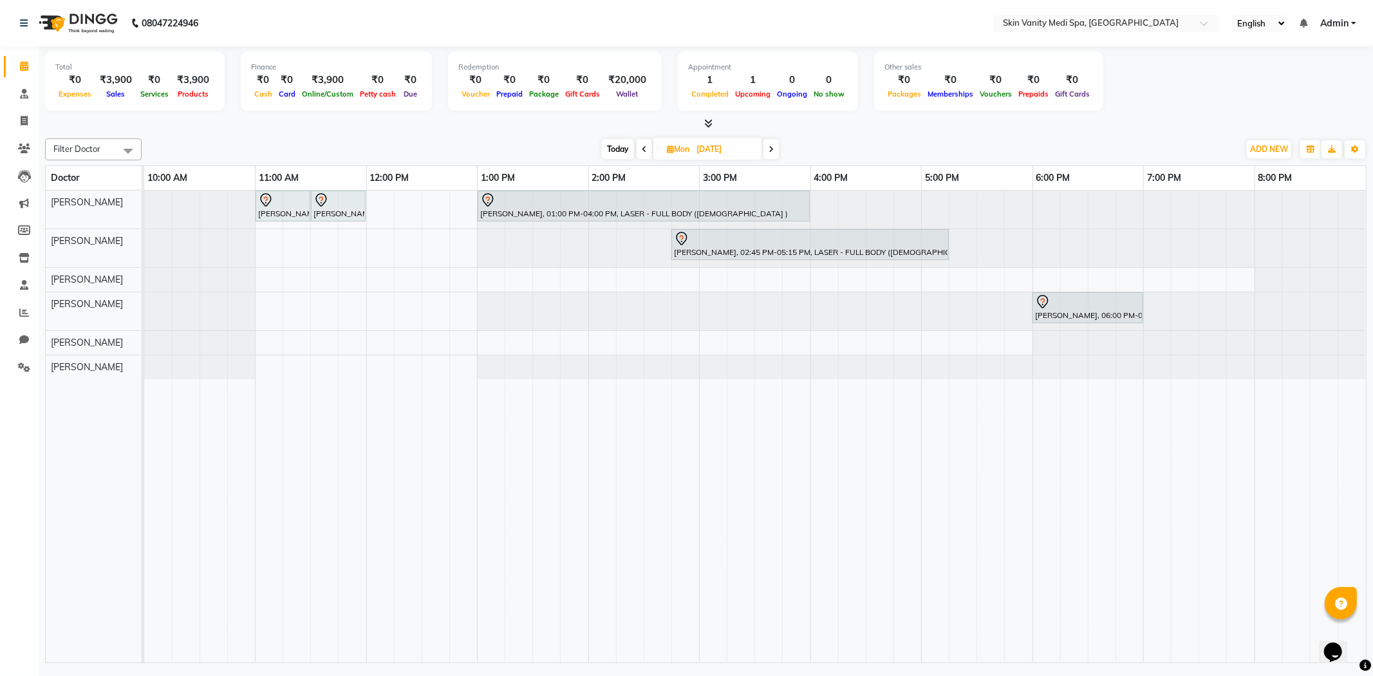
click at [667, 145] on icon at bounding box center [670, 149] width 7 height 8
select select "9"
select select "2025"
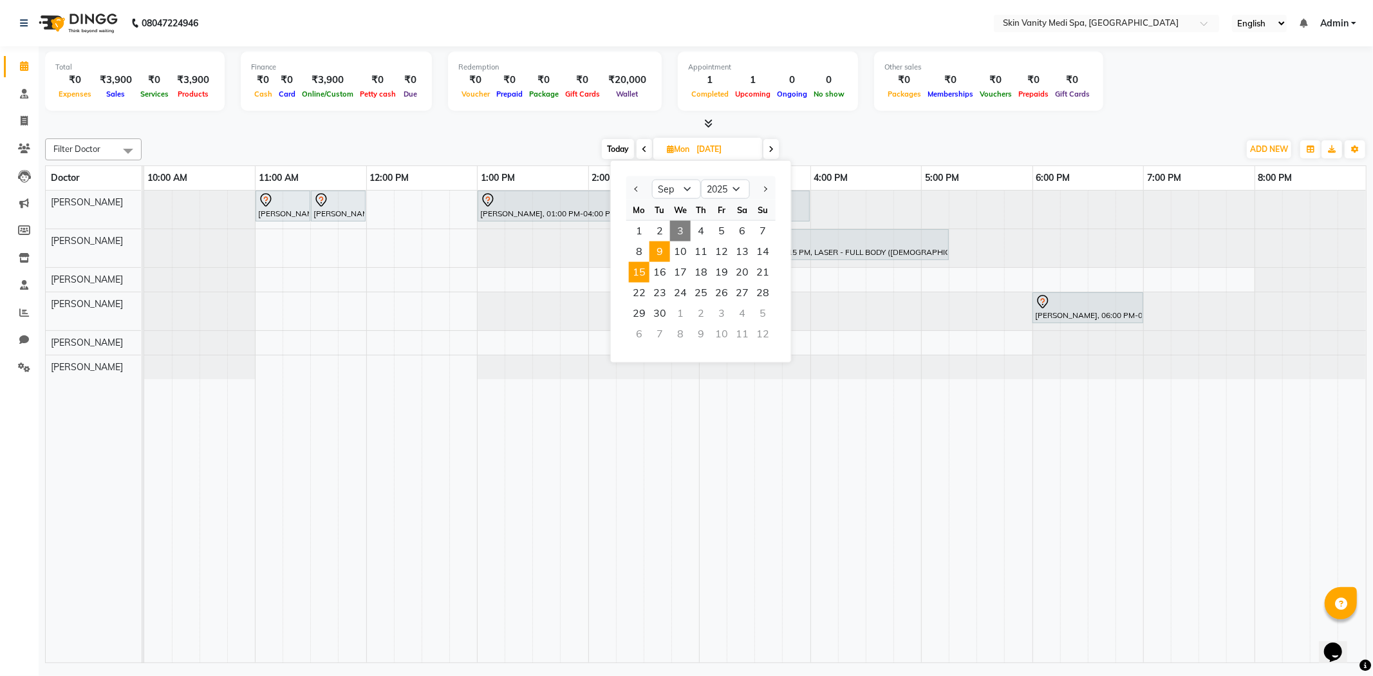
click at [663, 248] on span "9" at bounding box center [659, 251] width 21 height 21
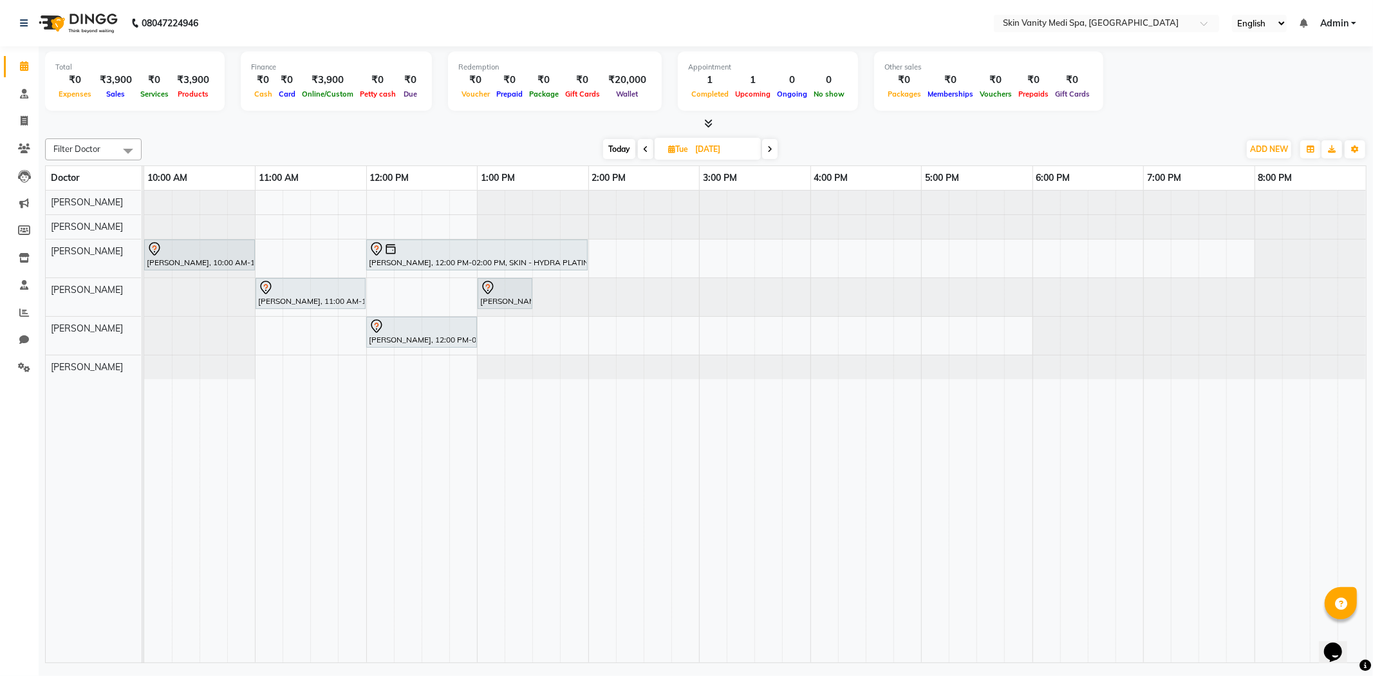
click at [769, 151] on icon at bounding box center [769, 149] width 5 height 8
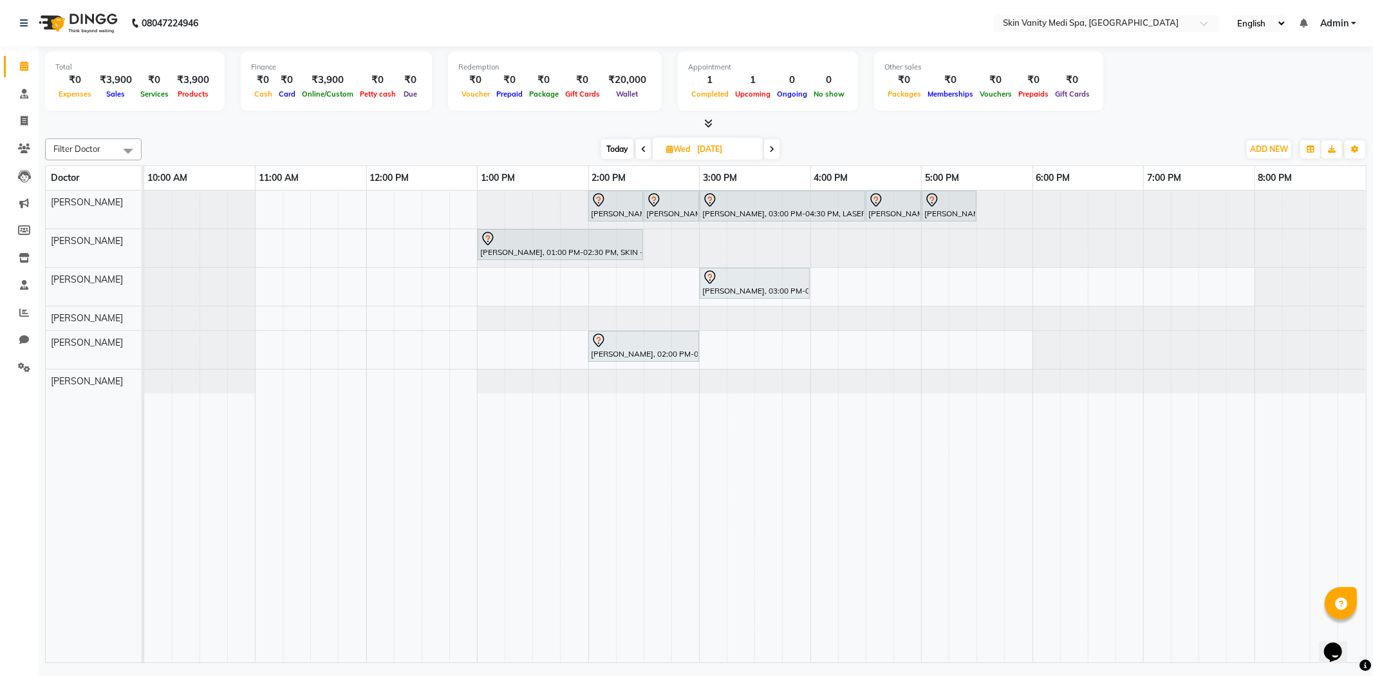
click at [769, 151] on span at bounding box center [771, 149] width 15 height 20
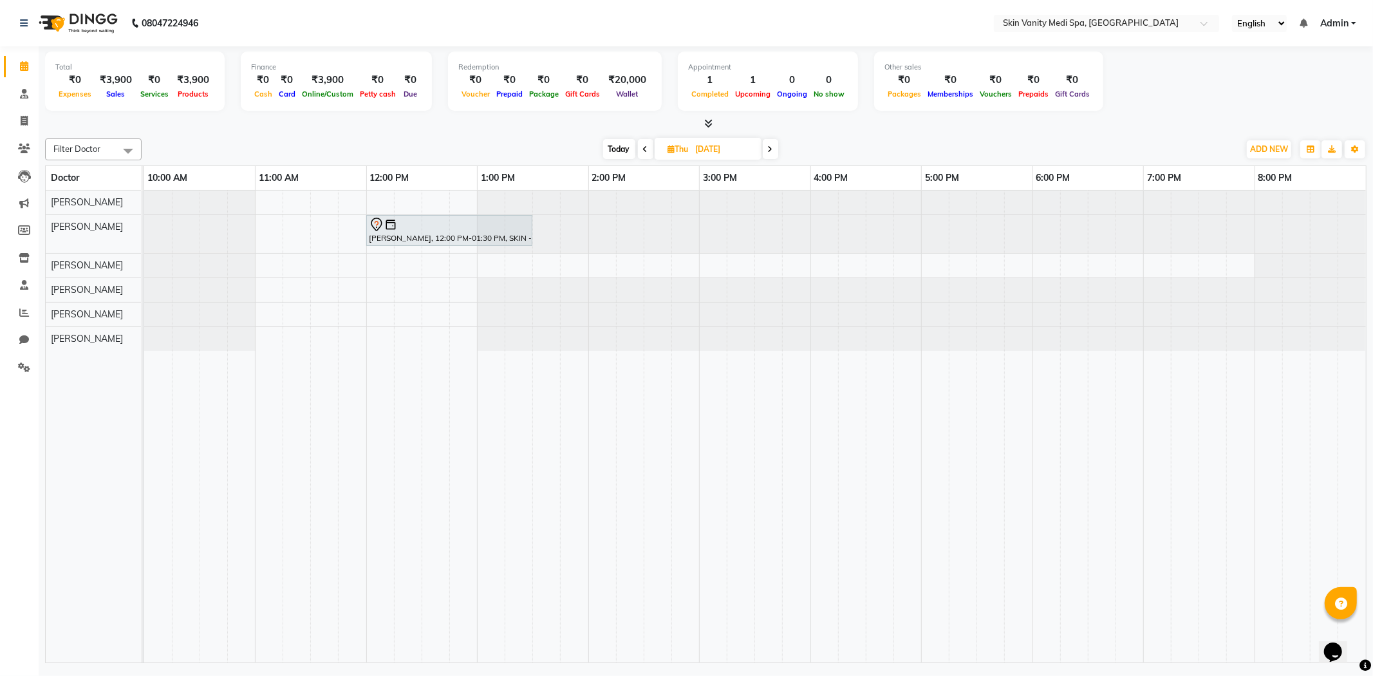
click at [769, 151] on icon at bounding box center [770, 149] width 5 height 8
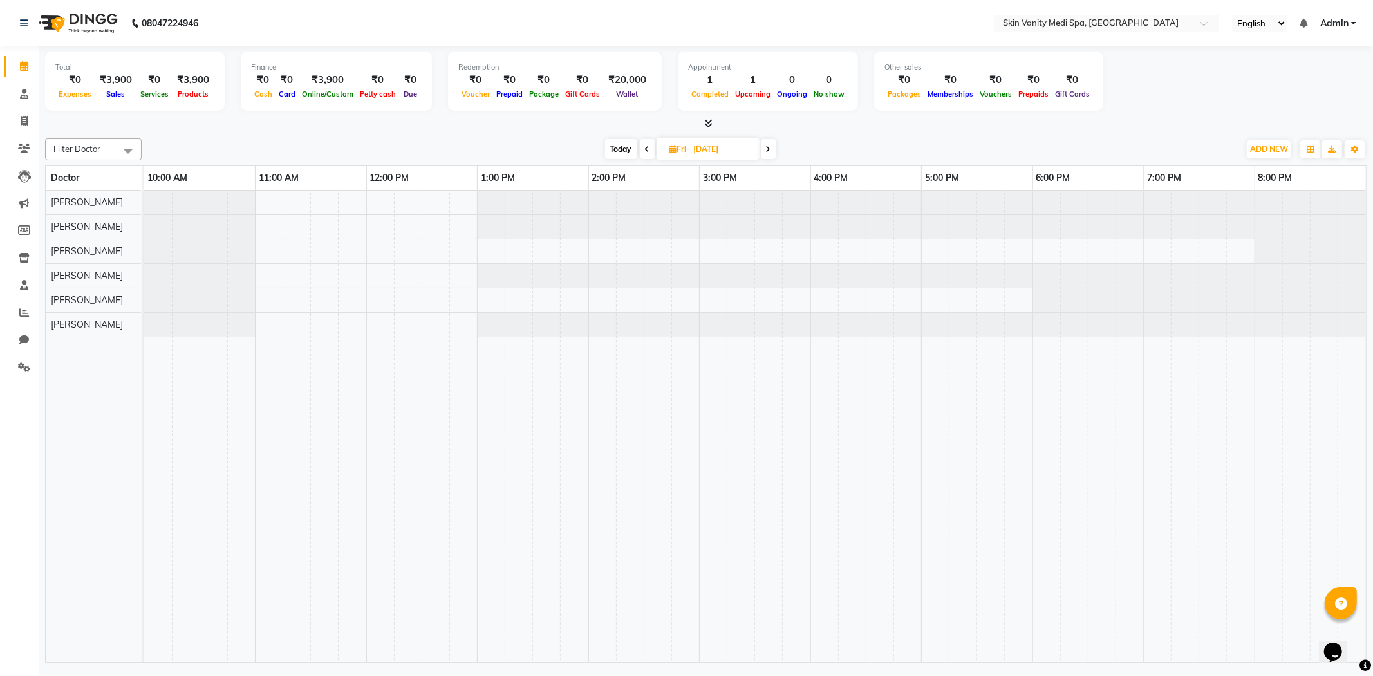
click at [769, 151] on icon at bounding box center [768, 149] width 5 height 8
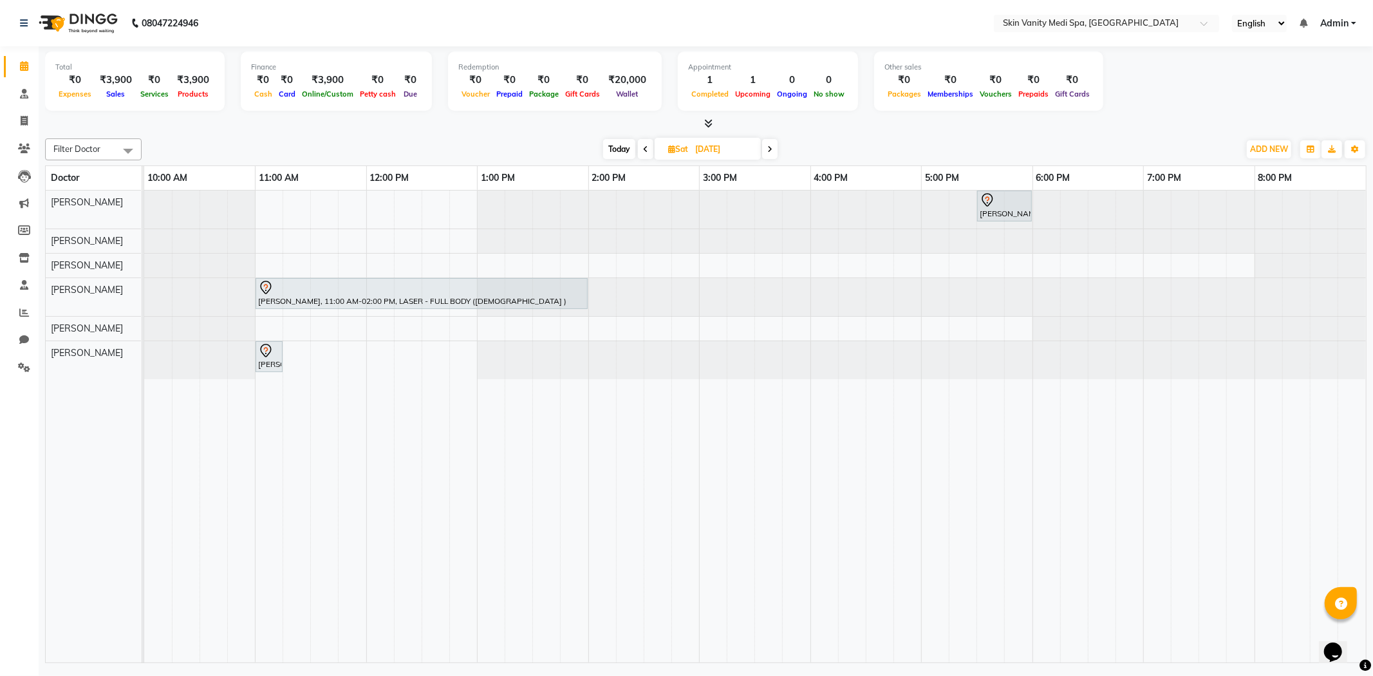
click at [769, 151] on icon at bounding box center [769, 149] width 5 height 8
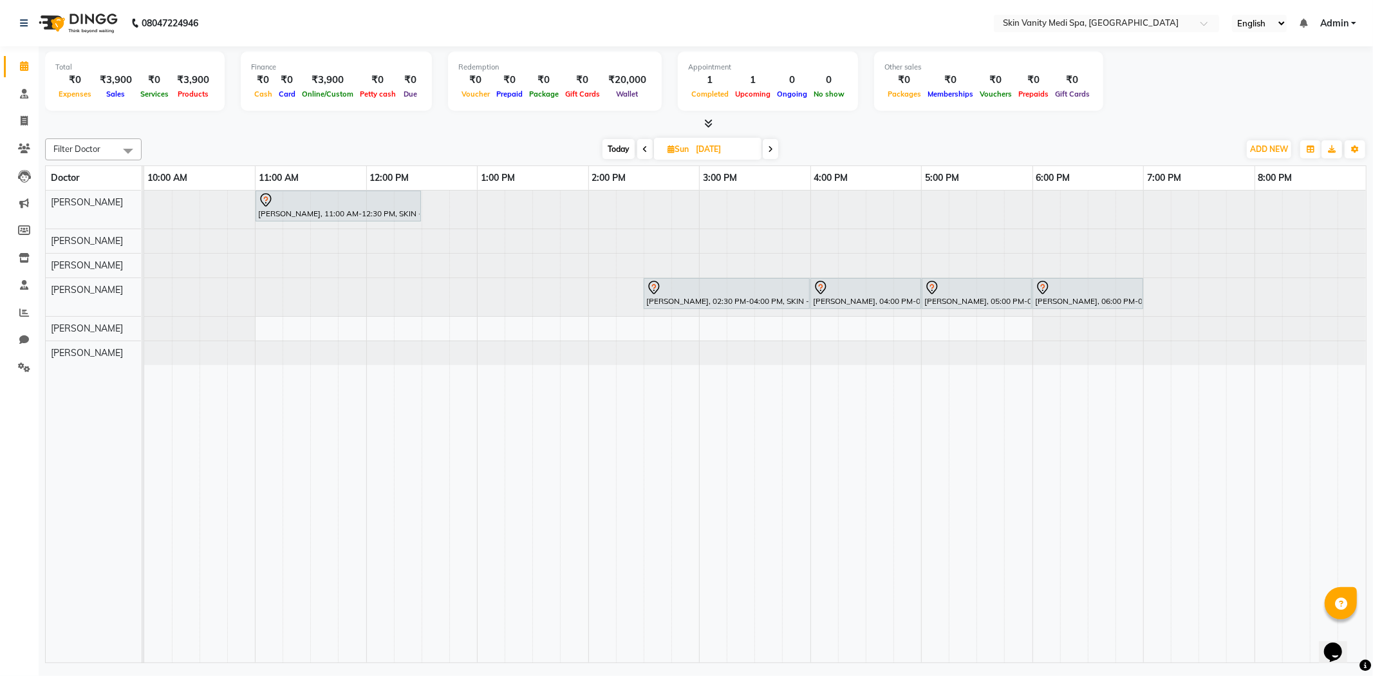
click at [774, 151] on span at bounding box center [770, 149] width 15 height 20
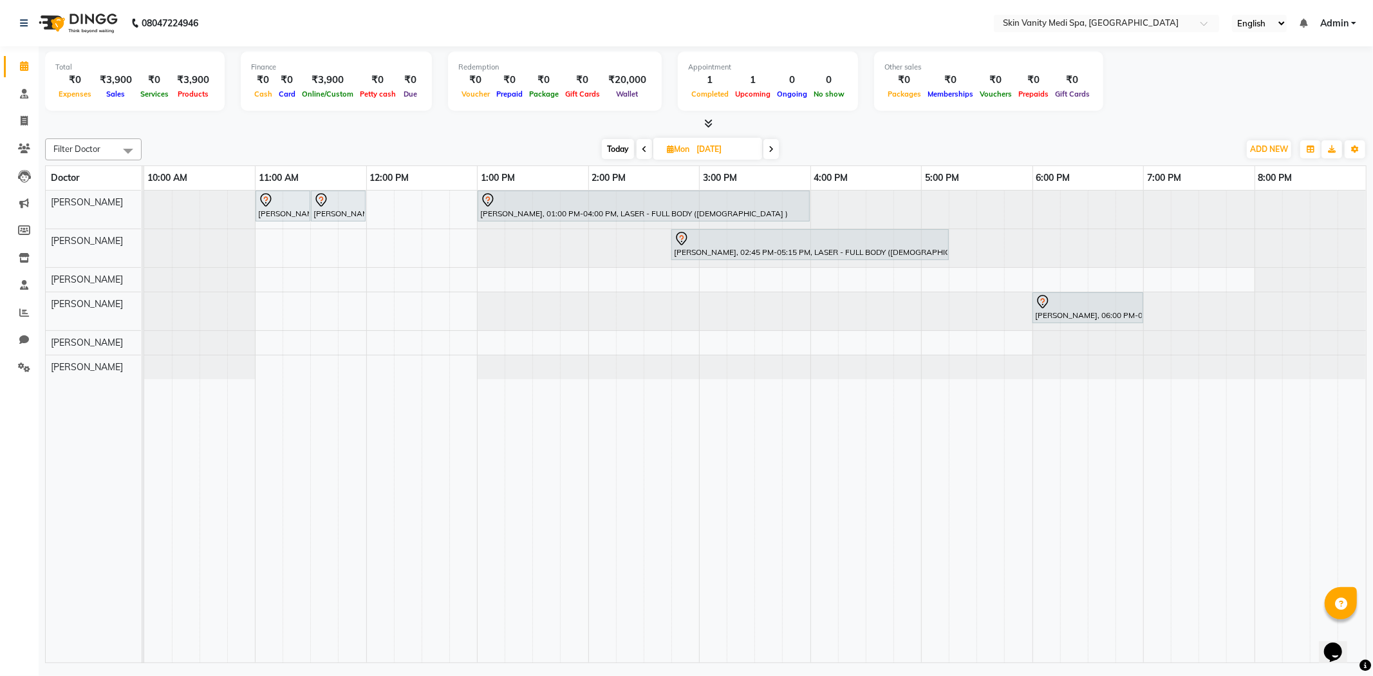
click at [775, 151] on span at bounding box center [770, 149] width 15 height 20
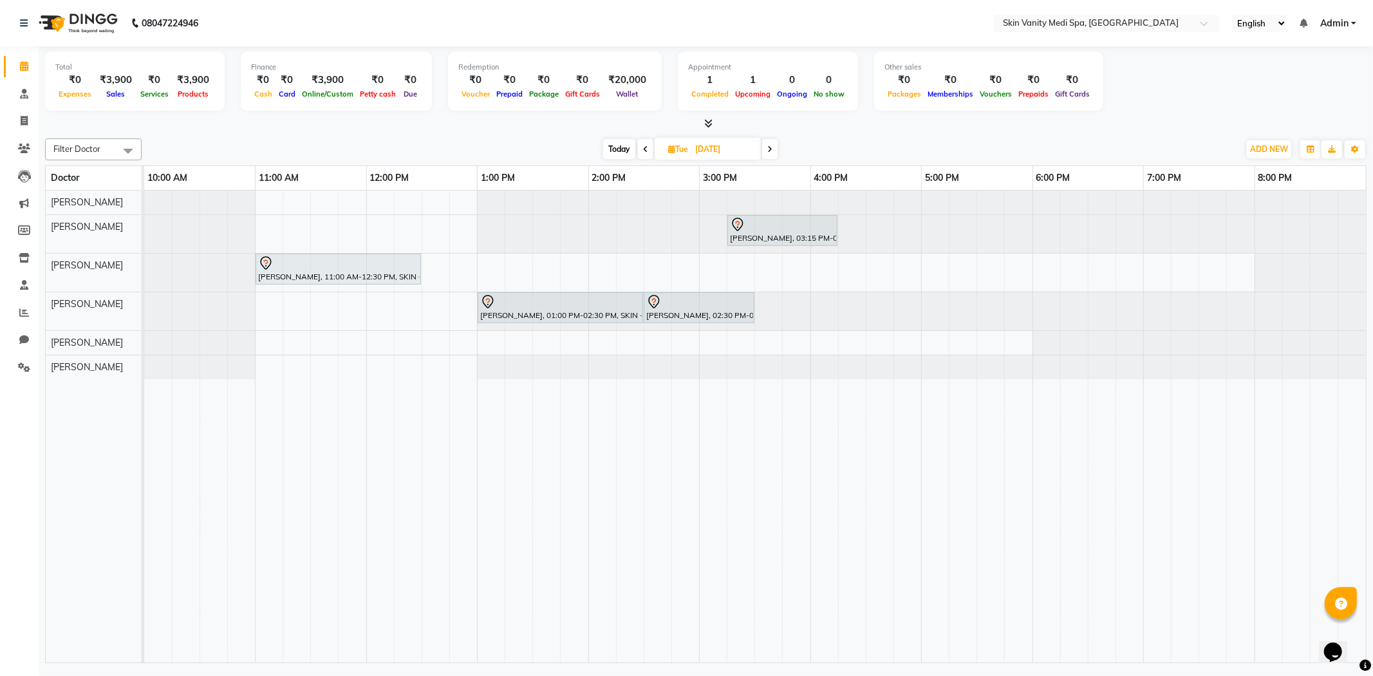
click at [775, 151] on span at bounding box center [769, 149] width 15 height 20
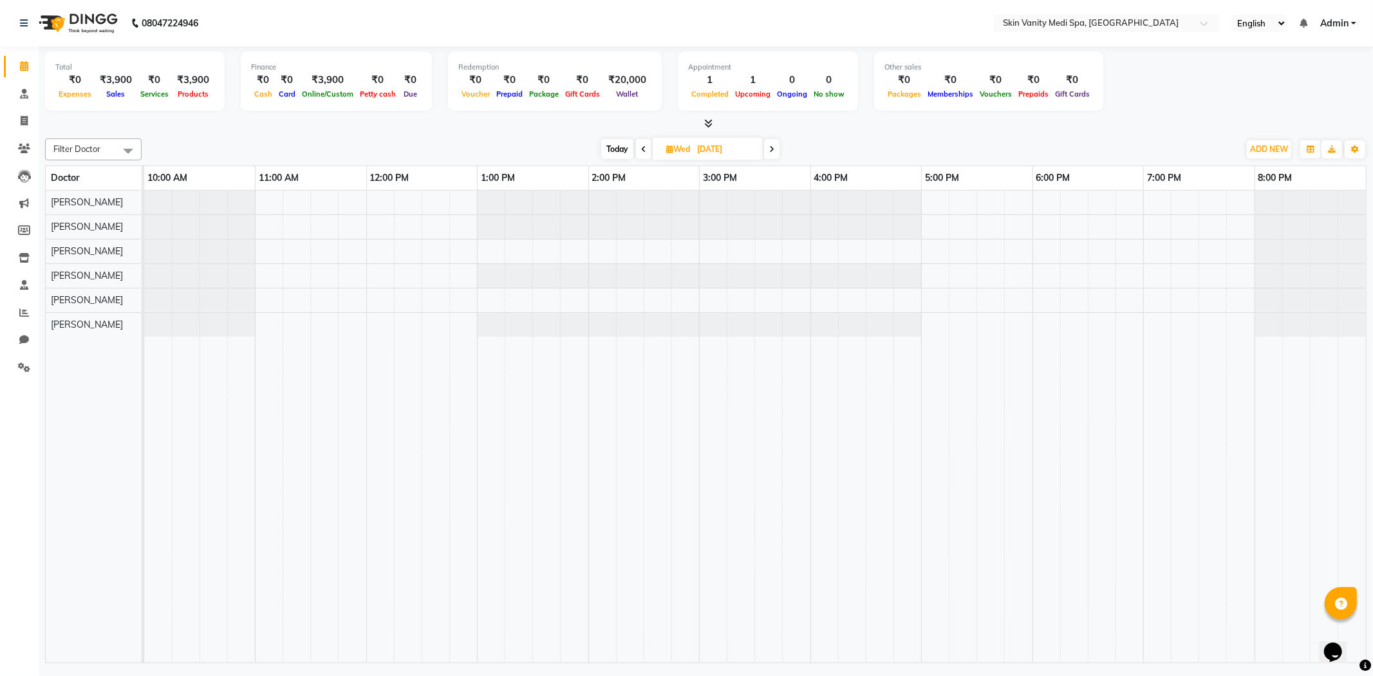
click at [775, 151] on span at bounding box center [771, 149] width 15 height 20
click at [775, 151] on span at bounding box center [770, 149] width 15 height 20
type input "[DATE]"
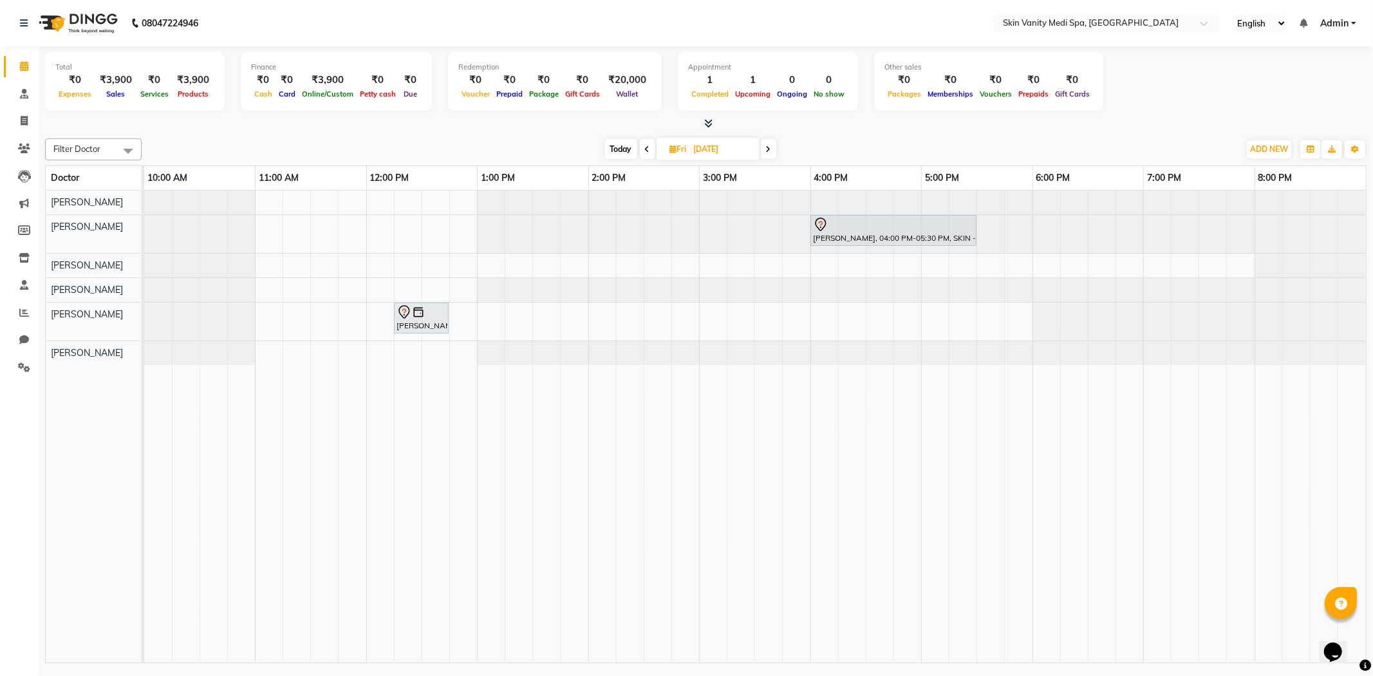
click at [670, 146] on icon at bounding box center [673, 149] width 7 height 8
select select "9"
select select "2025"
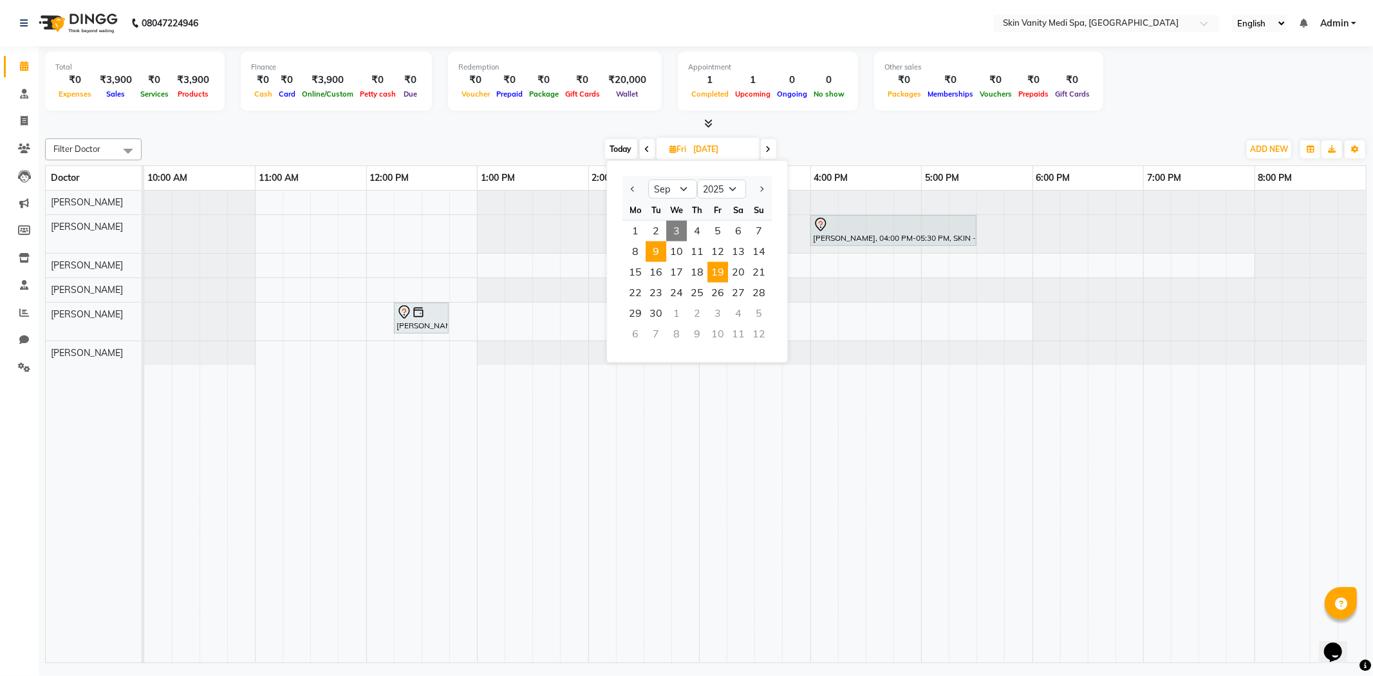
click at [660, 250] on span "9" at bounding box center [655, 251] width 21 height 21
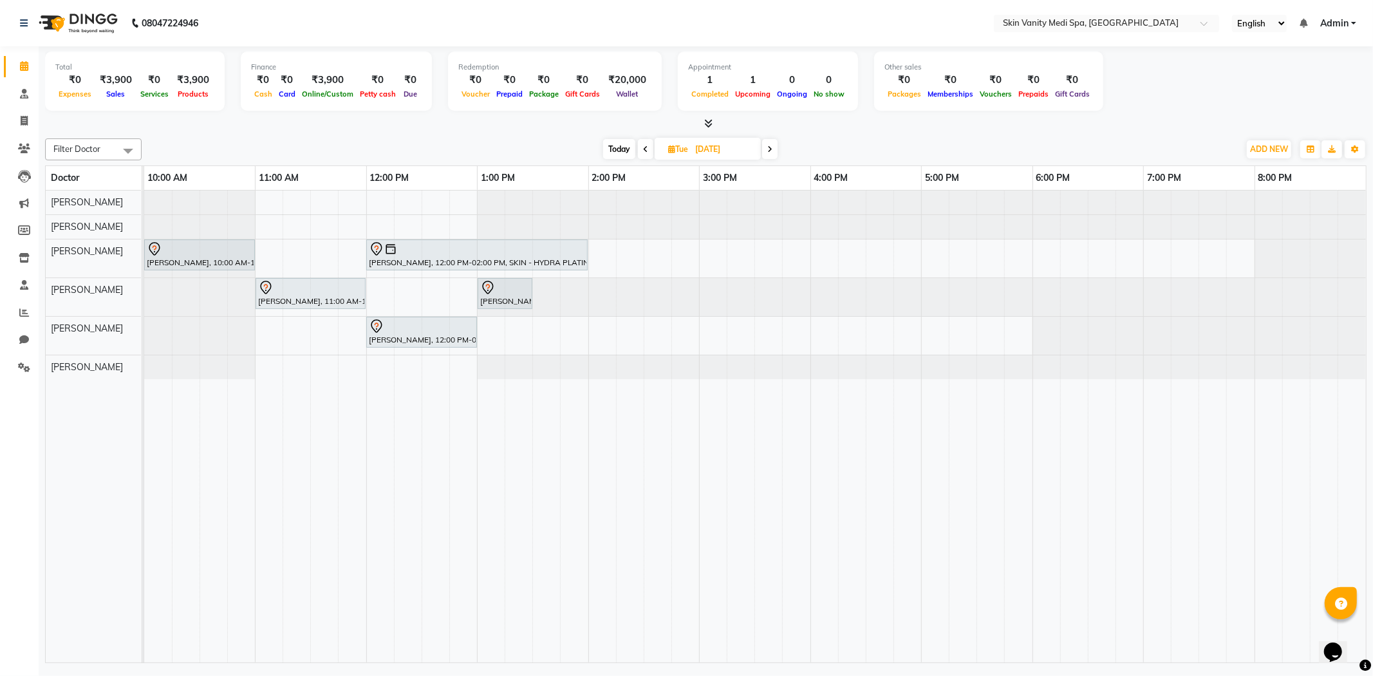
click at [772, 148] on icon at bounding box center [769, 149] width 5 height 8
type input "[DATE]"
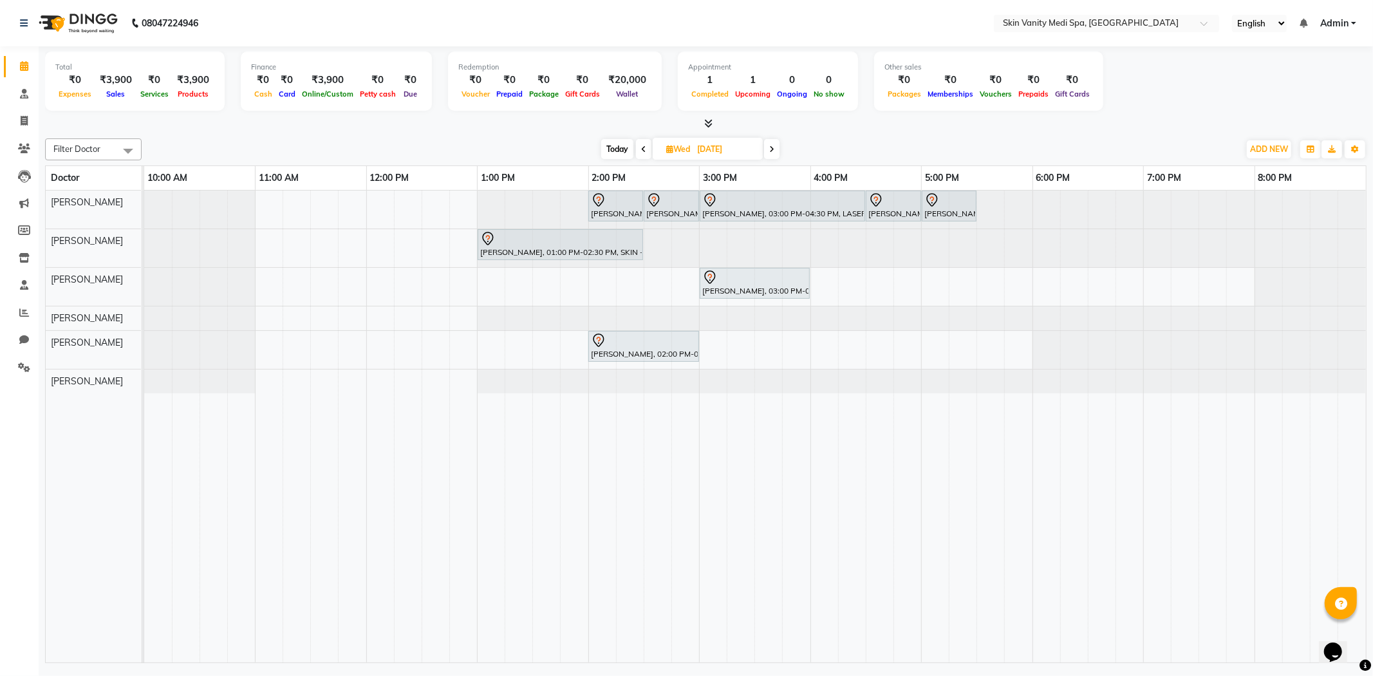
click at [668, 152] on icon at bounding box center [669, 149] width 7 height 8
select select "9"
select select "2025"
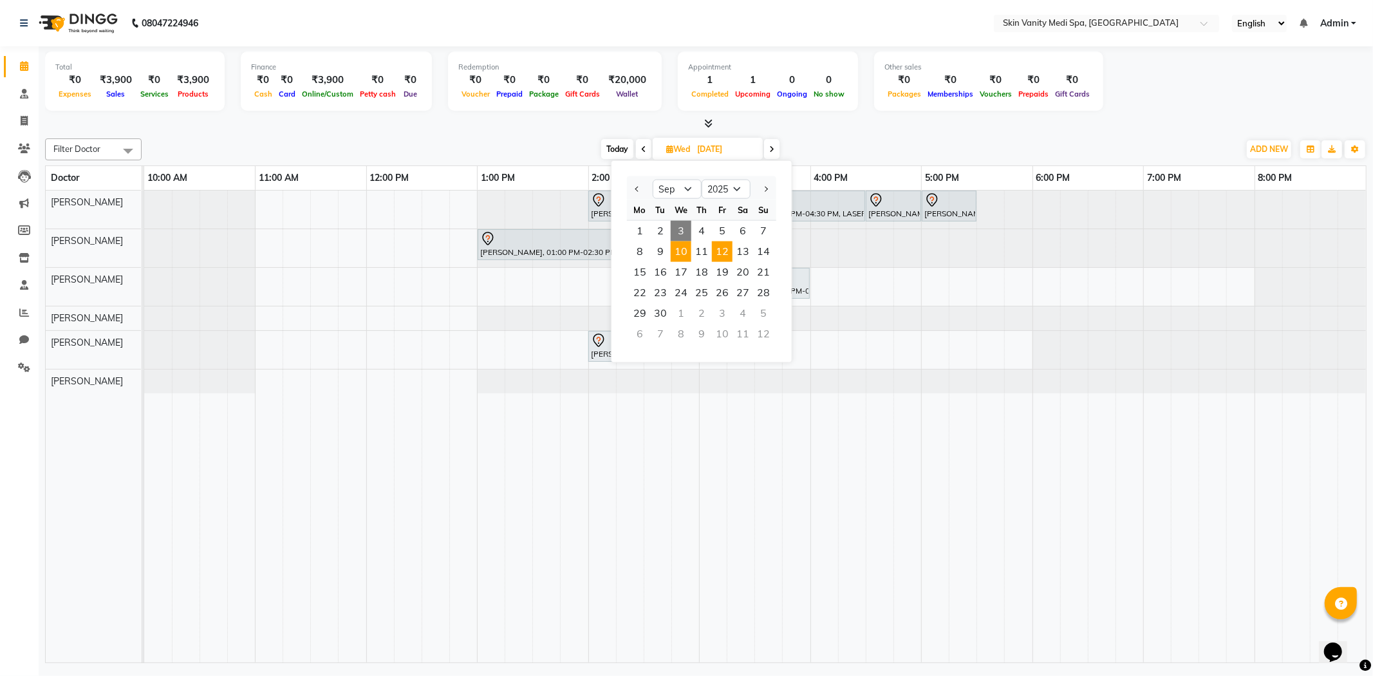
click at [723, 248] on span "12" at bounding box center [722, 251] width 21 height 21
type input "[DATE]"
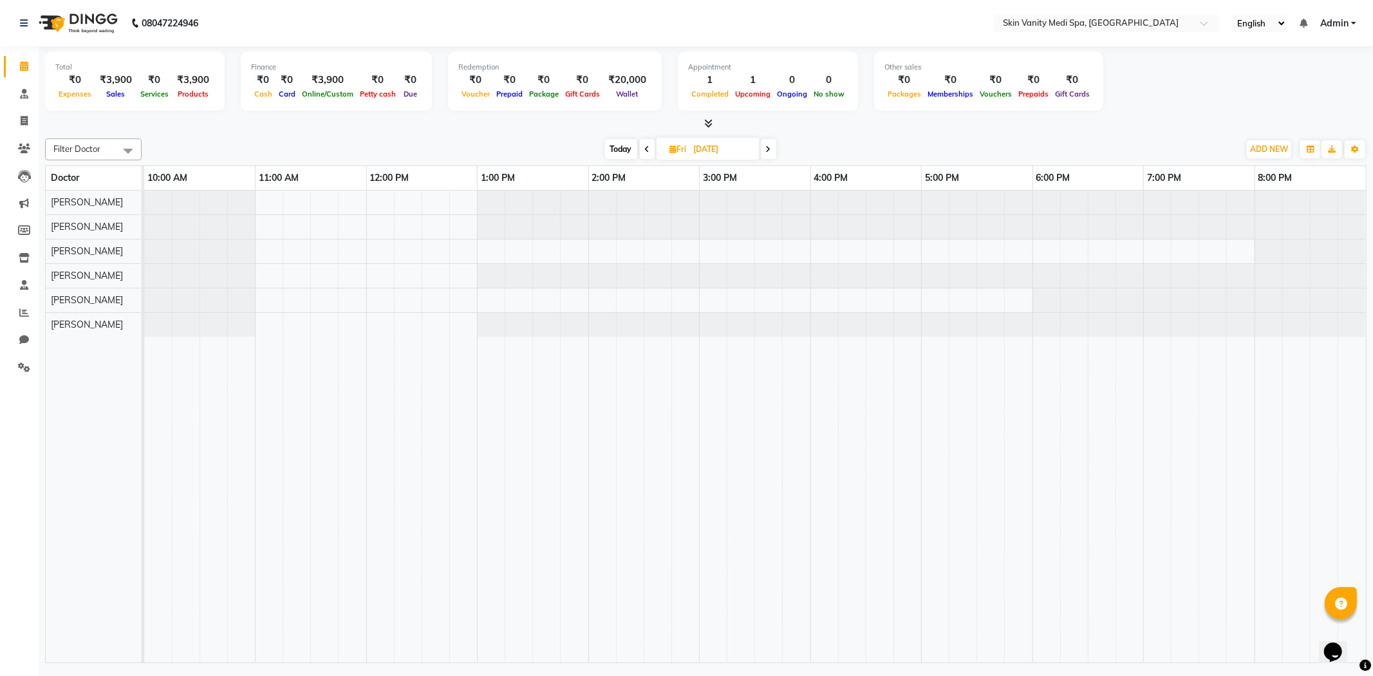
click at [671, 149] on icon at bounding box center [673, 149] width 7 height 8
select select "9"
select select "2025"
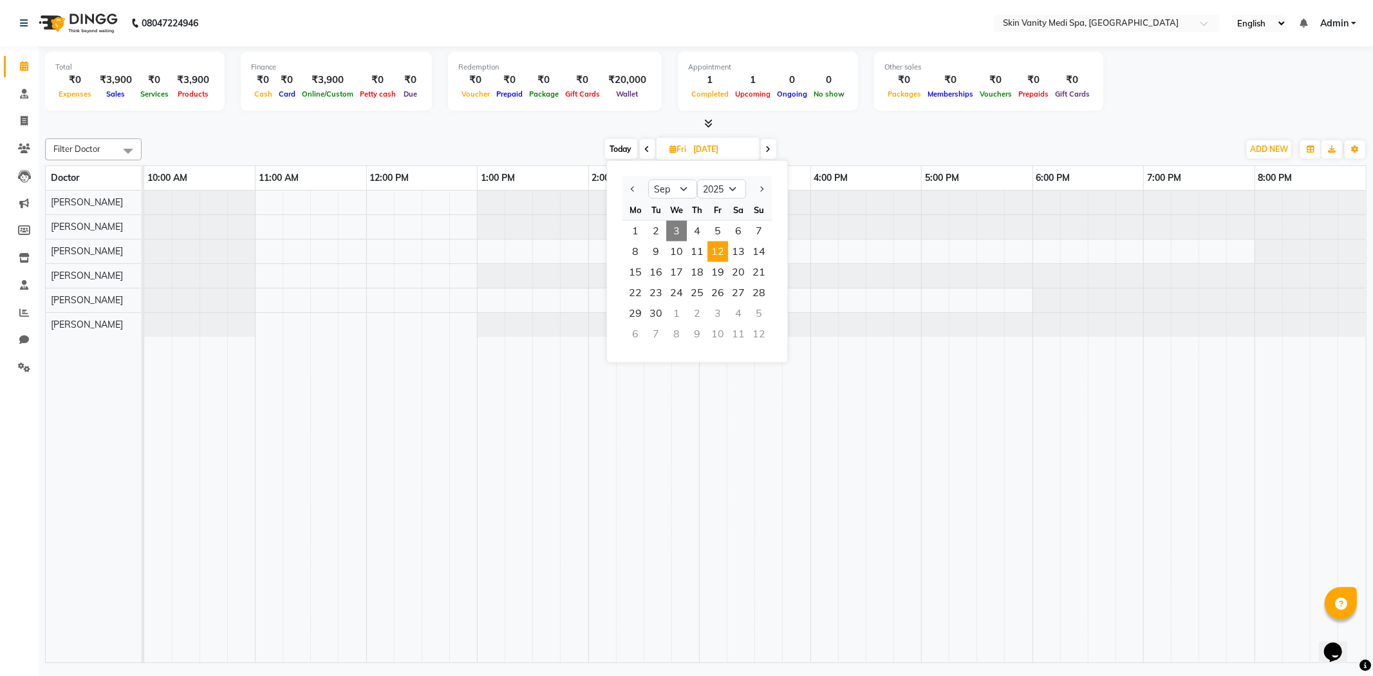
drag, startPoint x: 842, startPoint y: 532, endPoint x: 846, endPoint y: 526, distance: 7.3
click at [844, 531] on tr at bounding box center [754, 426] width 1221 height 472
